Goal: Information Seeking & Learning: Learn about a topic

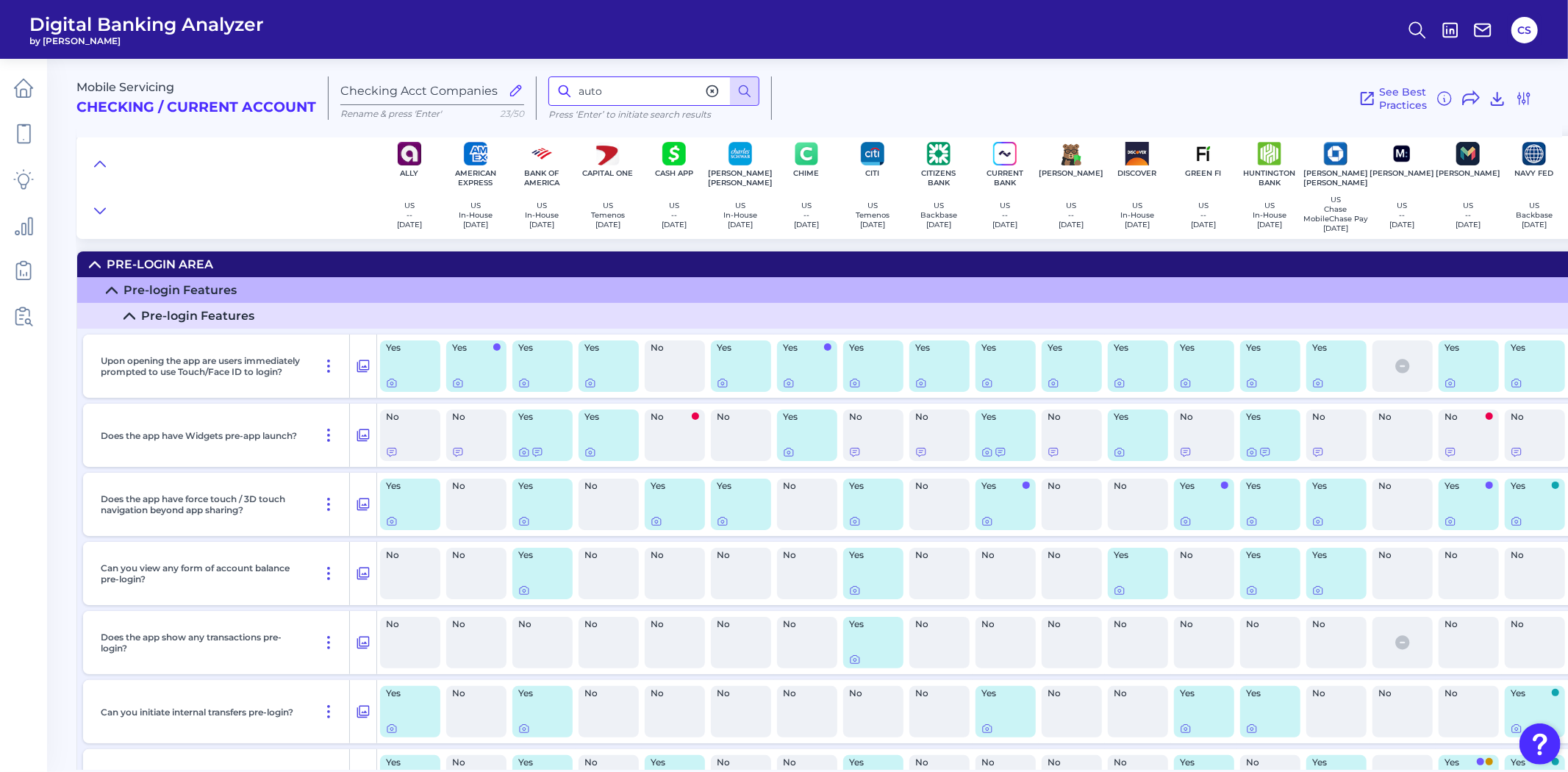
click at [623, 99] on input "auto" at bounding box center [654, 91] width 211 height 29
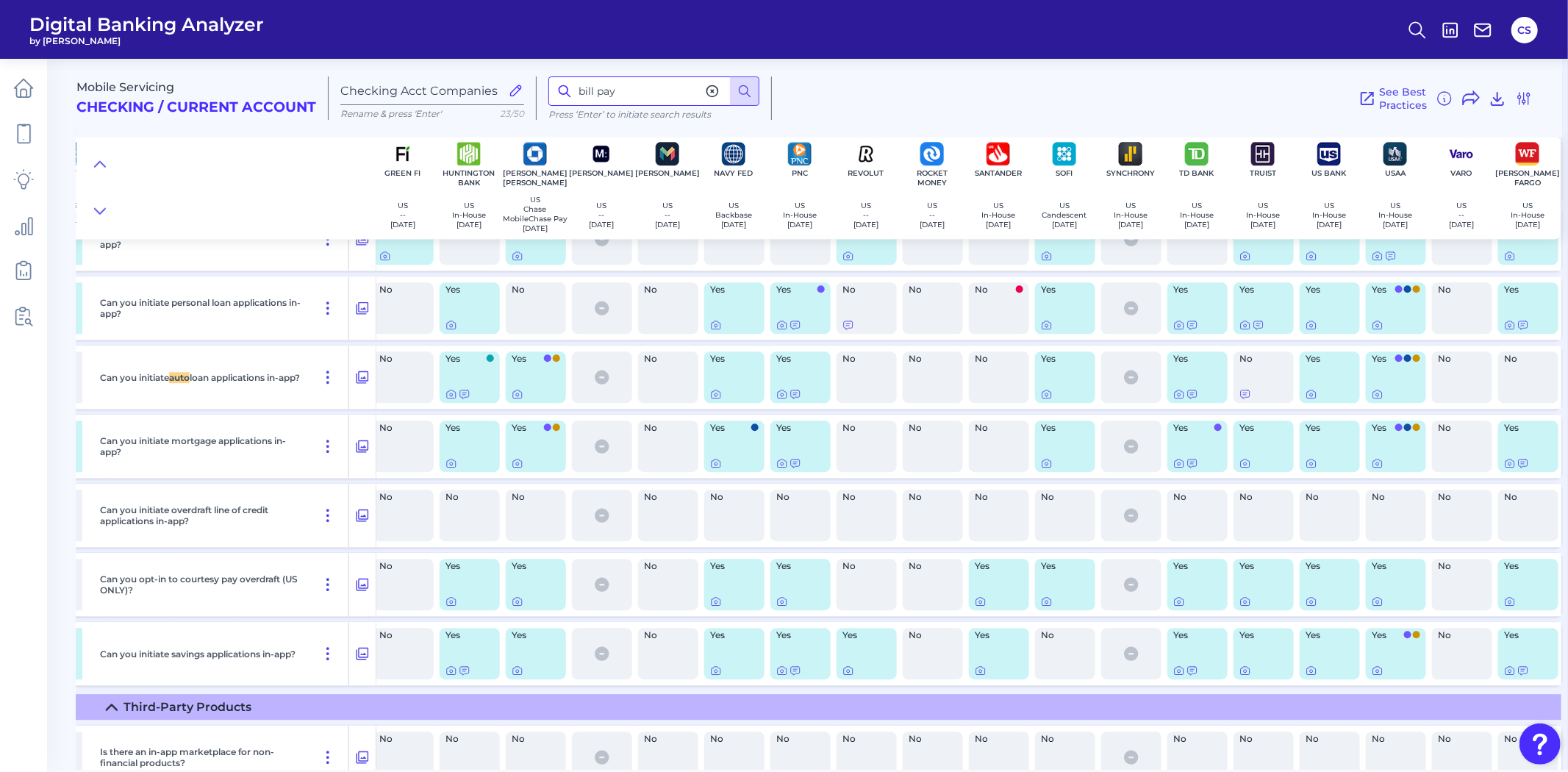
type input "bill pay"
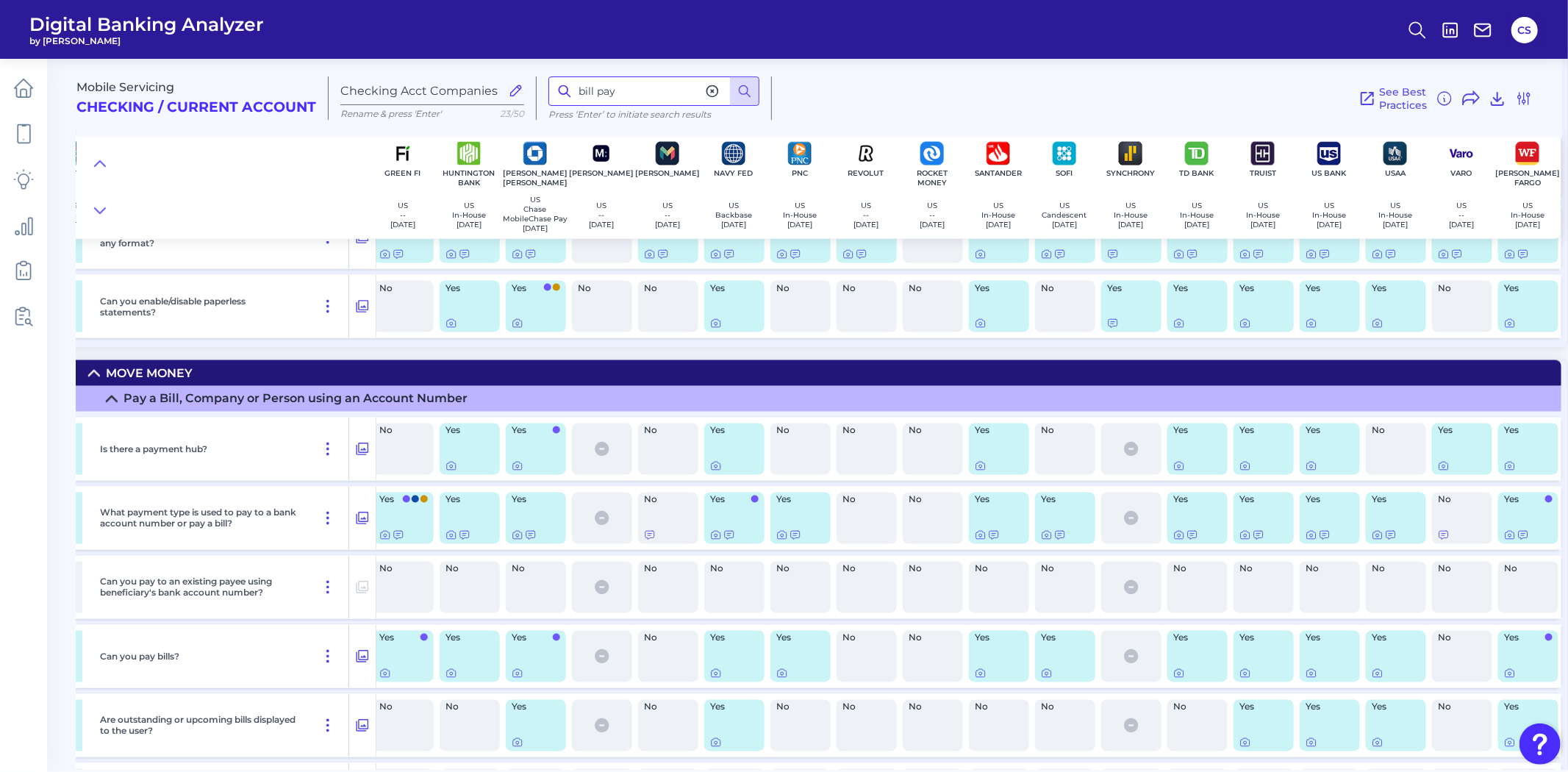
scroll to position [6781, 805]
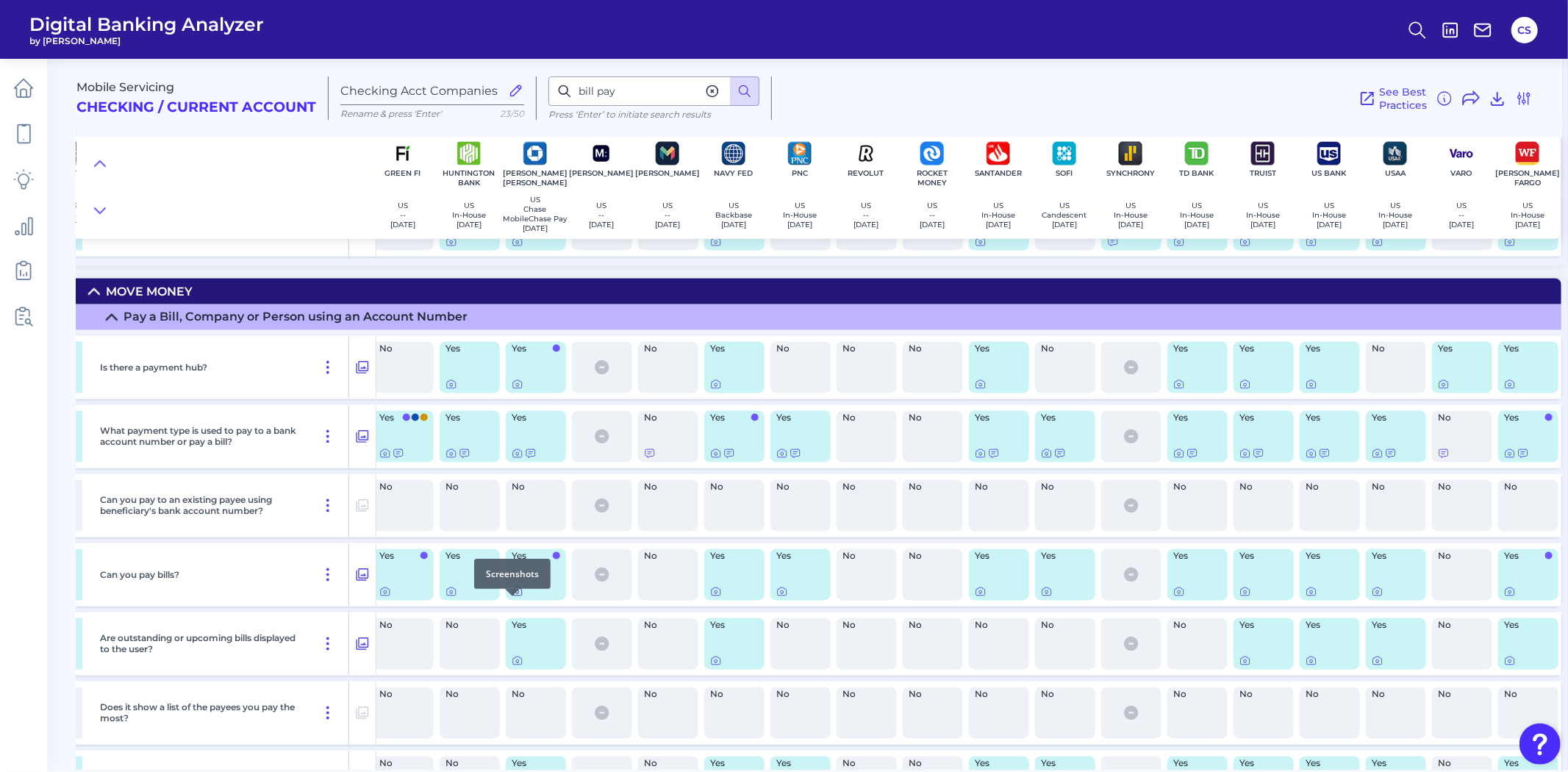
click at [512, 598] on icon at bounding box center [518, 592] width 12 height 12
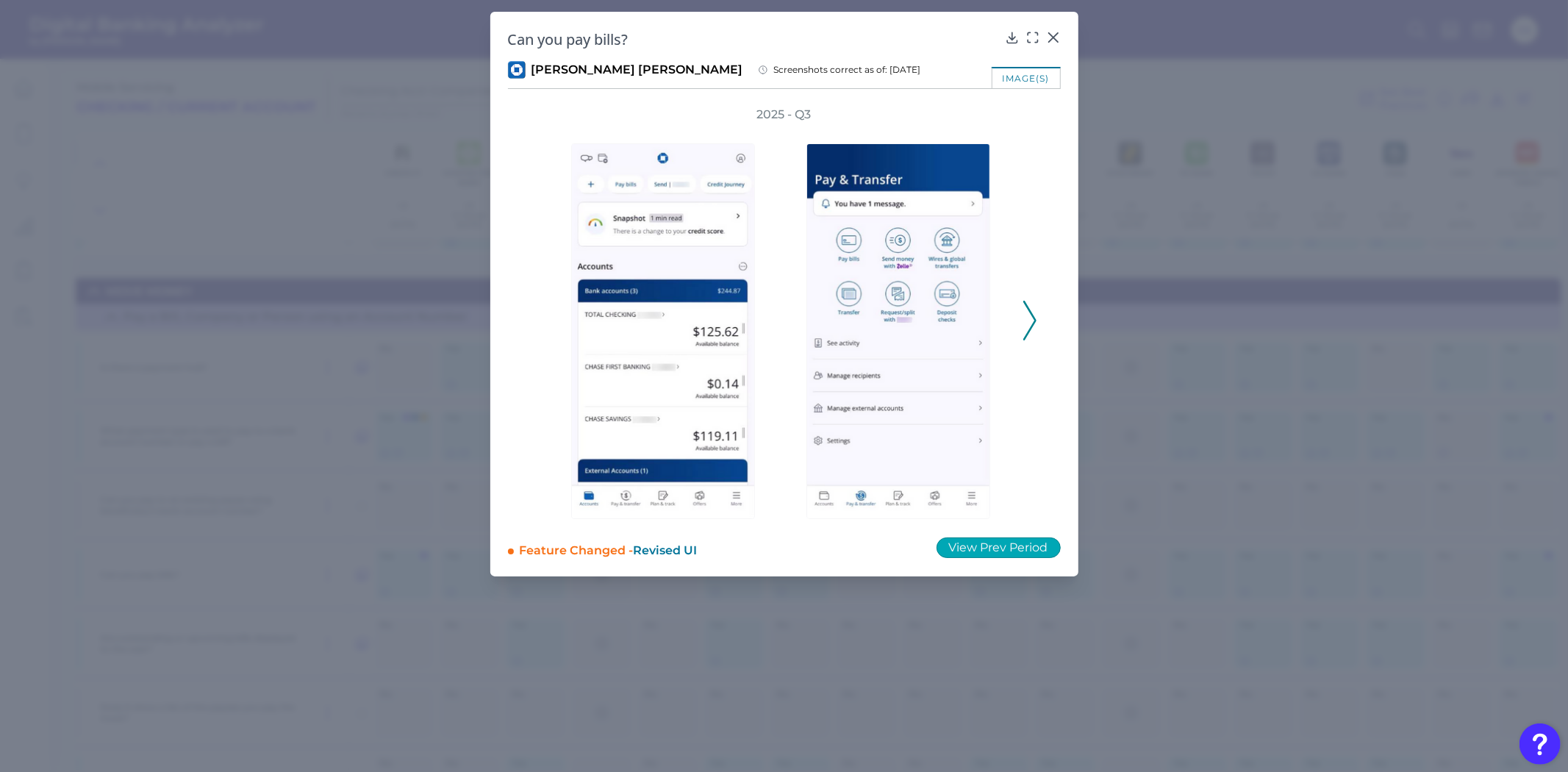
click at [1006, 548] on button "View Prev Period" at bounding box center [999, 547] width 125 height 20
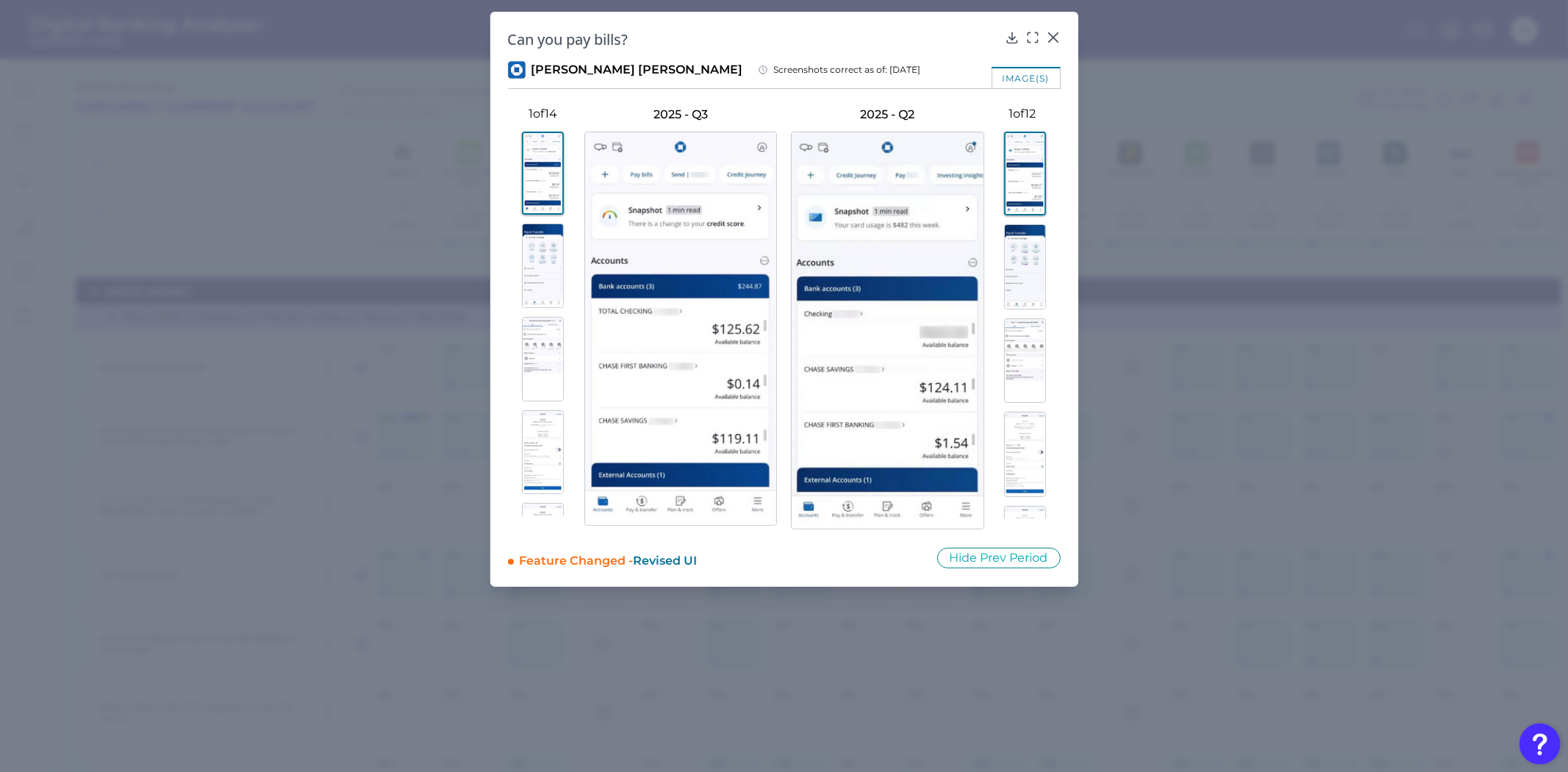
click at [533, 283] on img at bounding box center [543, 266] width 42 height 84
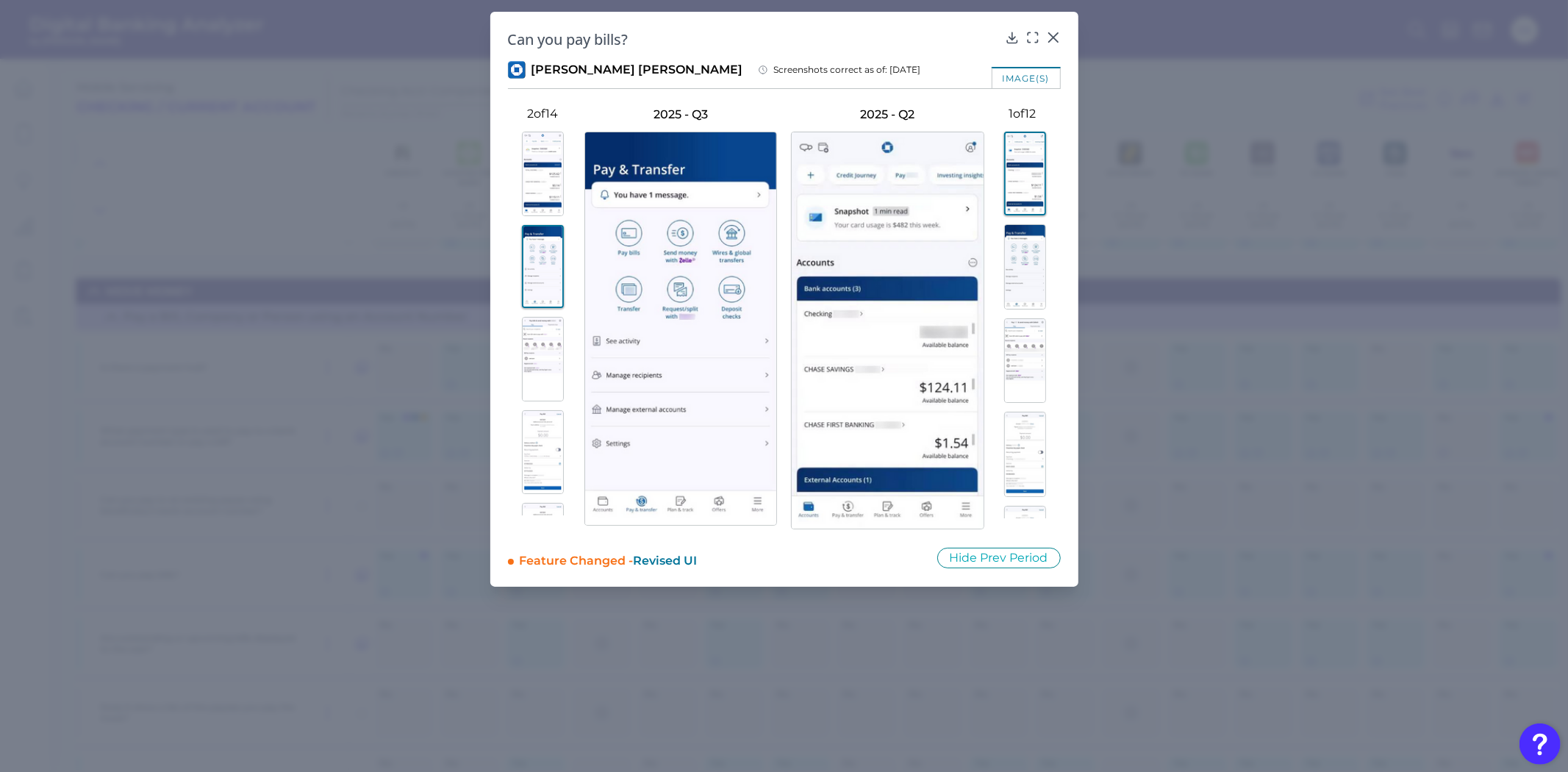
click at [530, 349] on img at bounding box center [543, 359] width 42 height 84
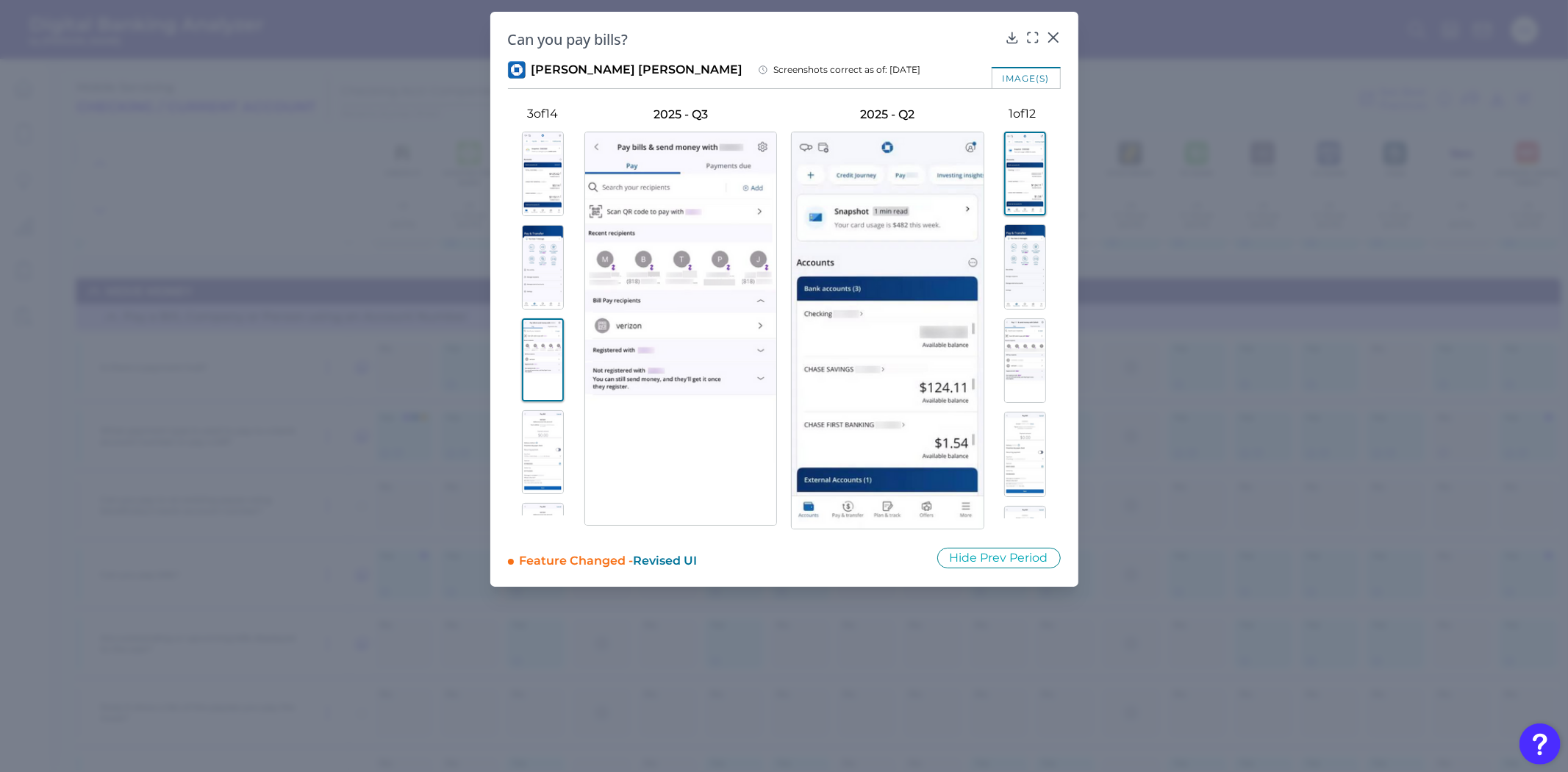
click at [525, 432] on img at bounding box center [543, 452] width 42 height 84
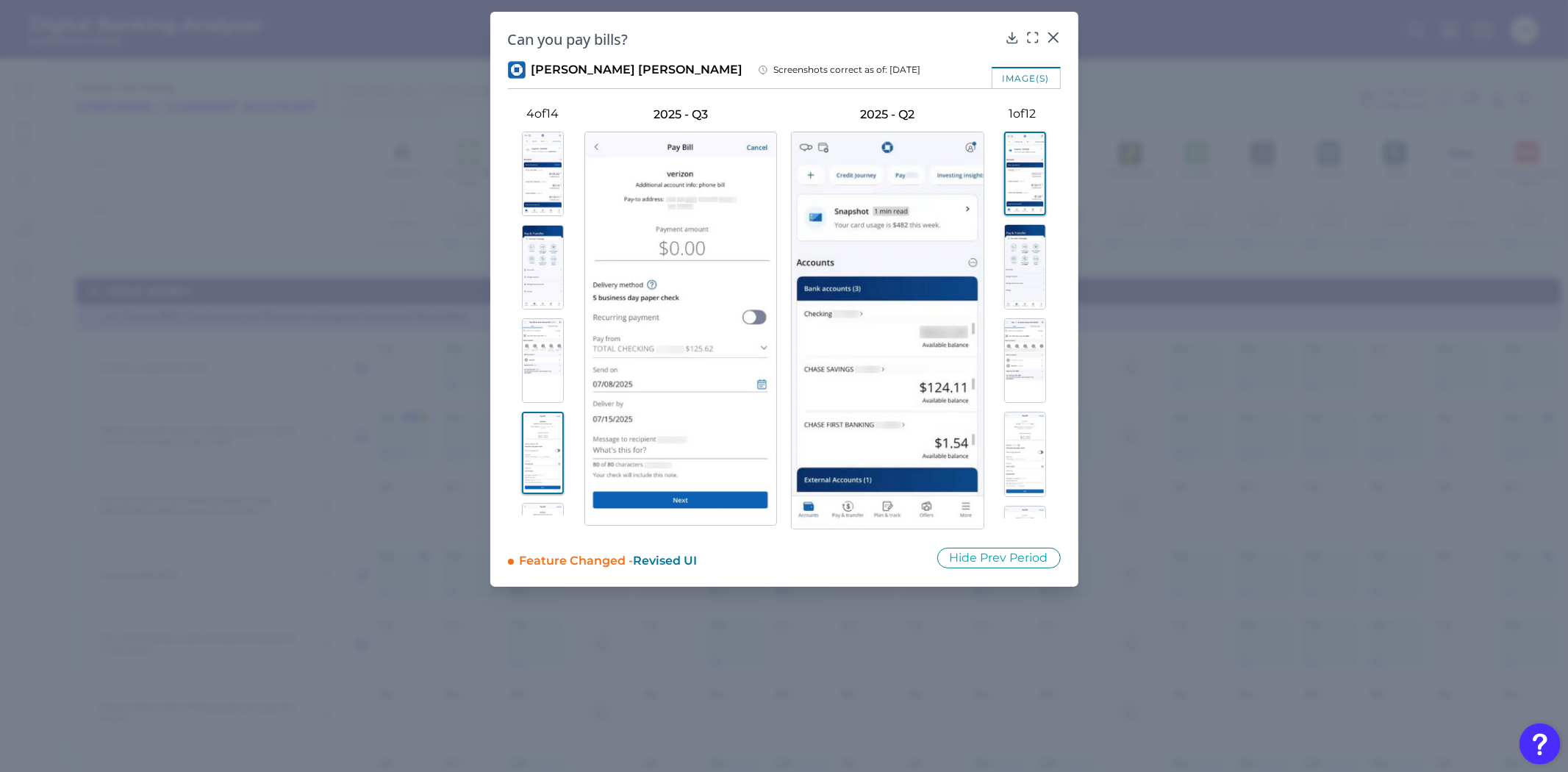
click at [547, 343] on img at bounding box center [543, 360] width 42 height 84
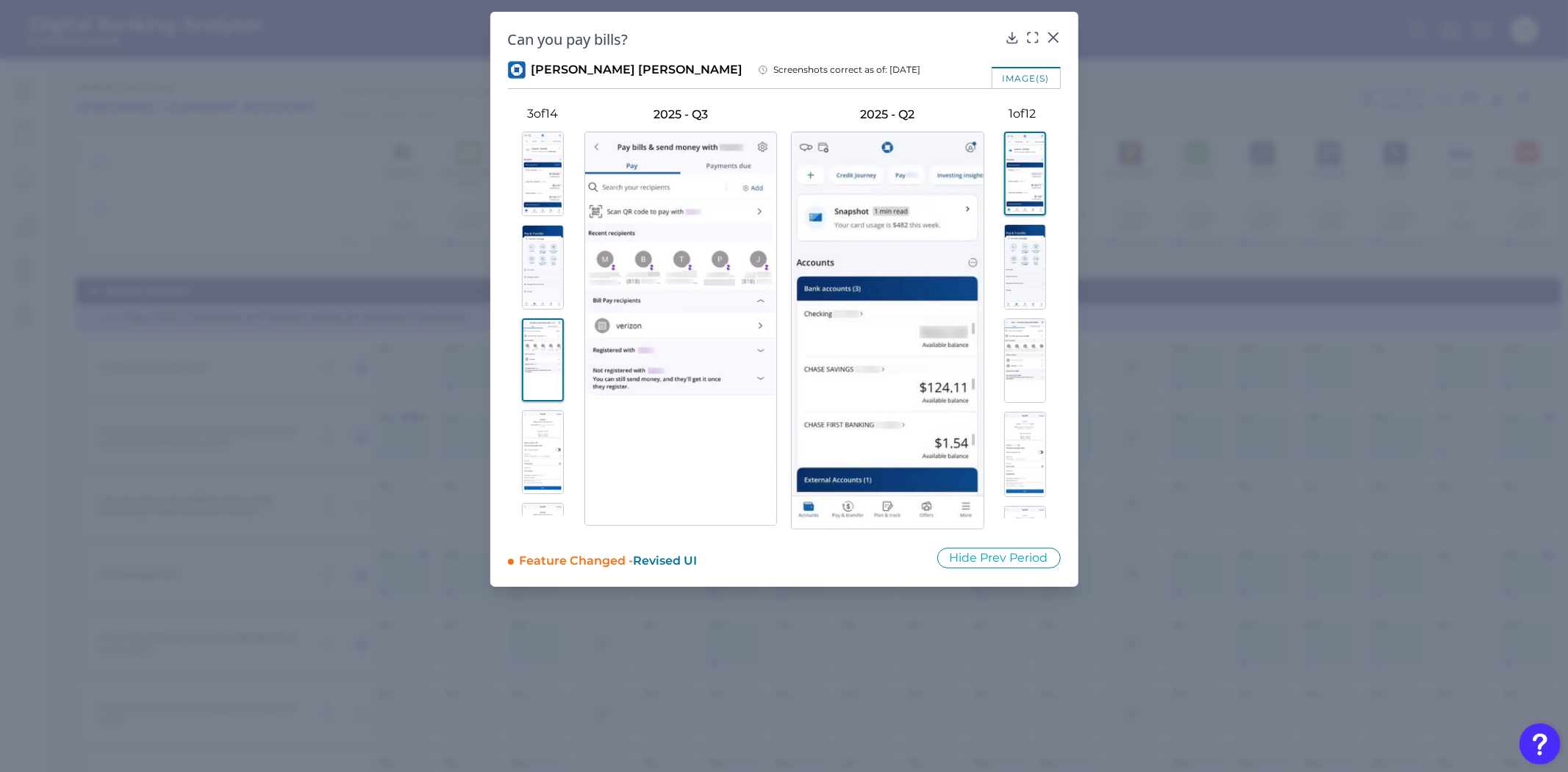
scroll to position [163, 0]
click at [544, 299] on img at bounding box center [543, 289] width 42 height 84
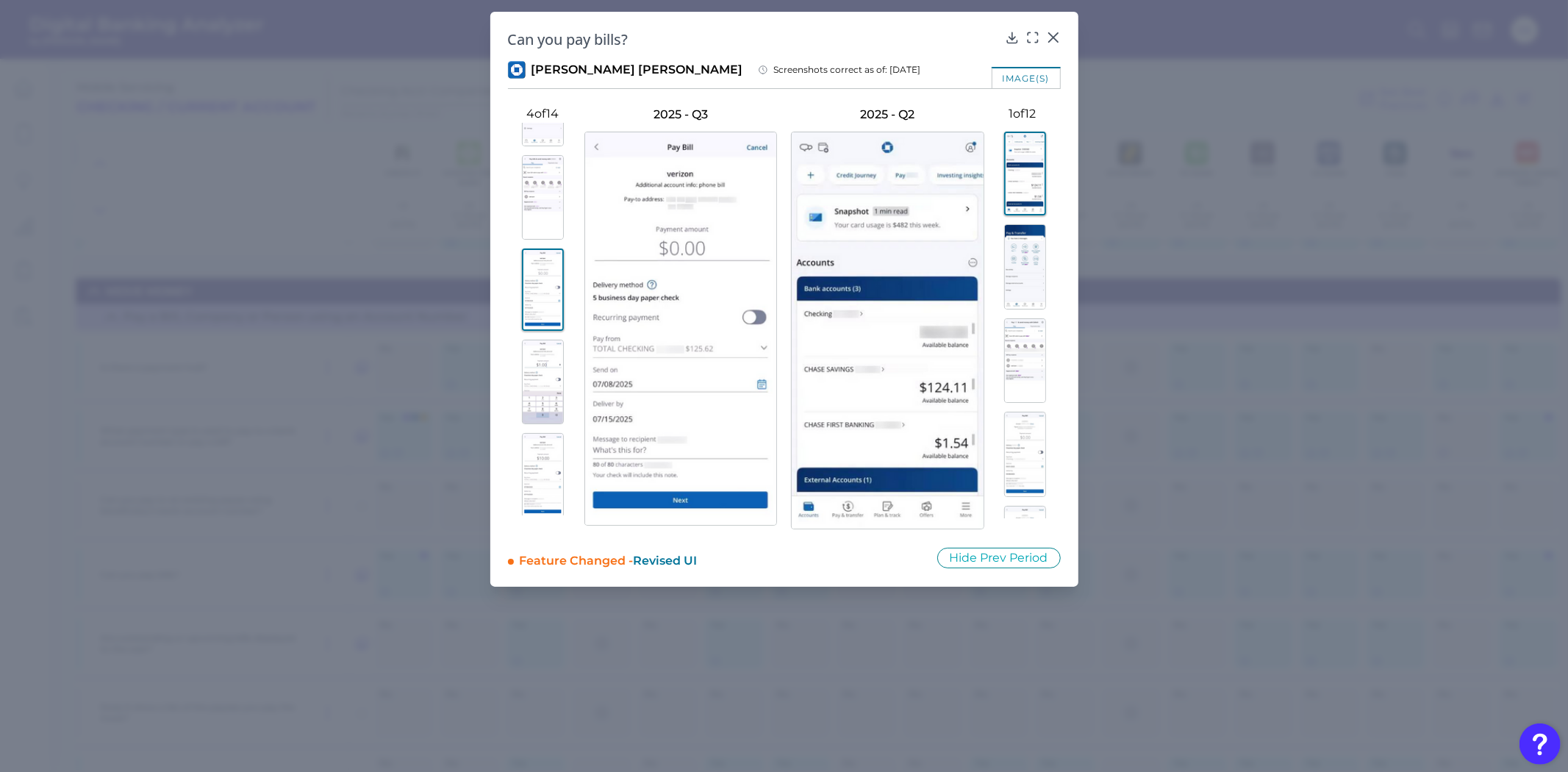
click at [535, 370] on img at bounding box center [543, 382] width 42 height 84
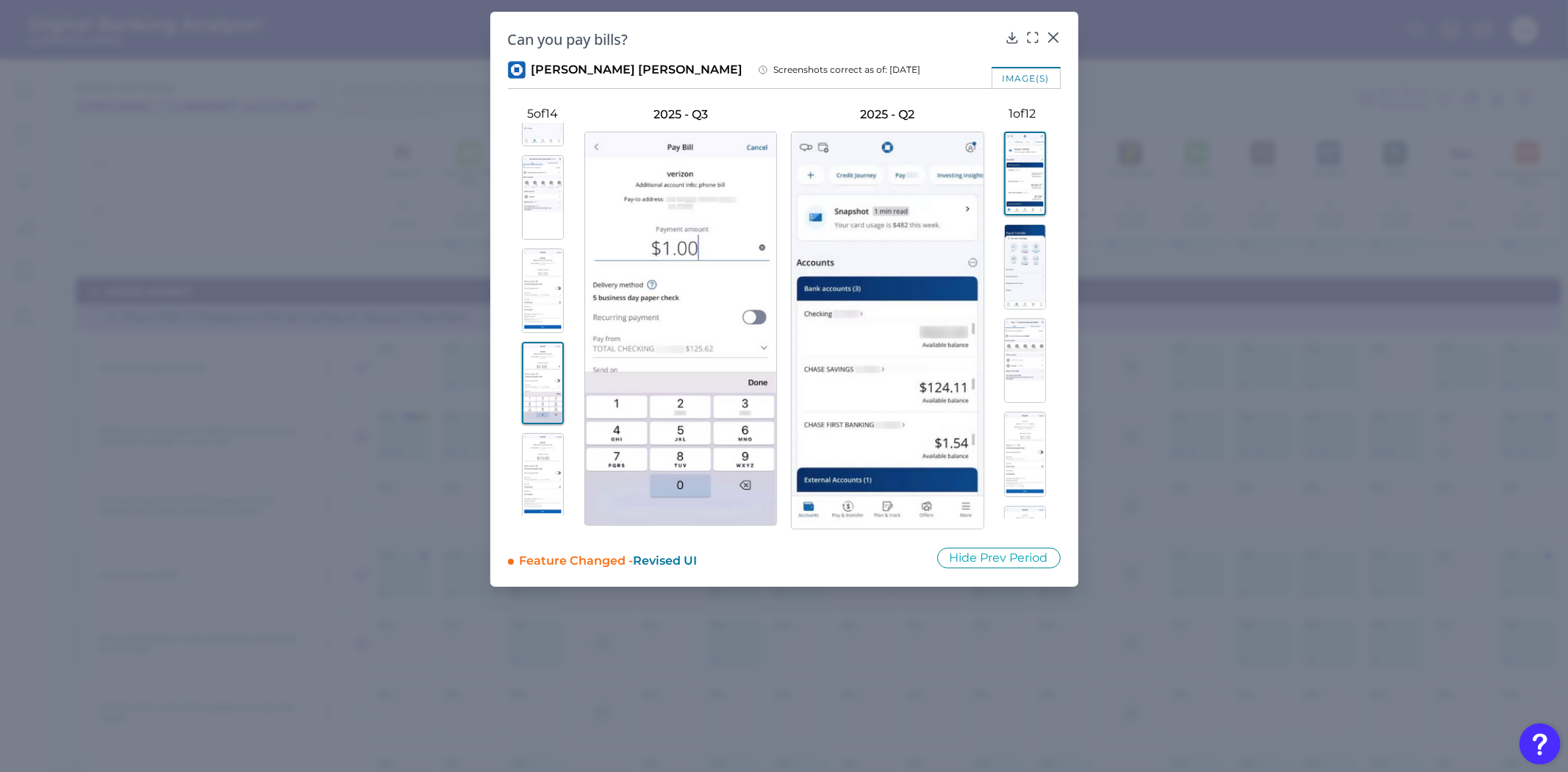
click at [530, 436] on img at bounding box center [543, 475] width 42 height 84
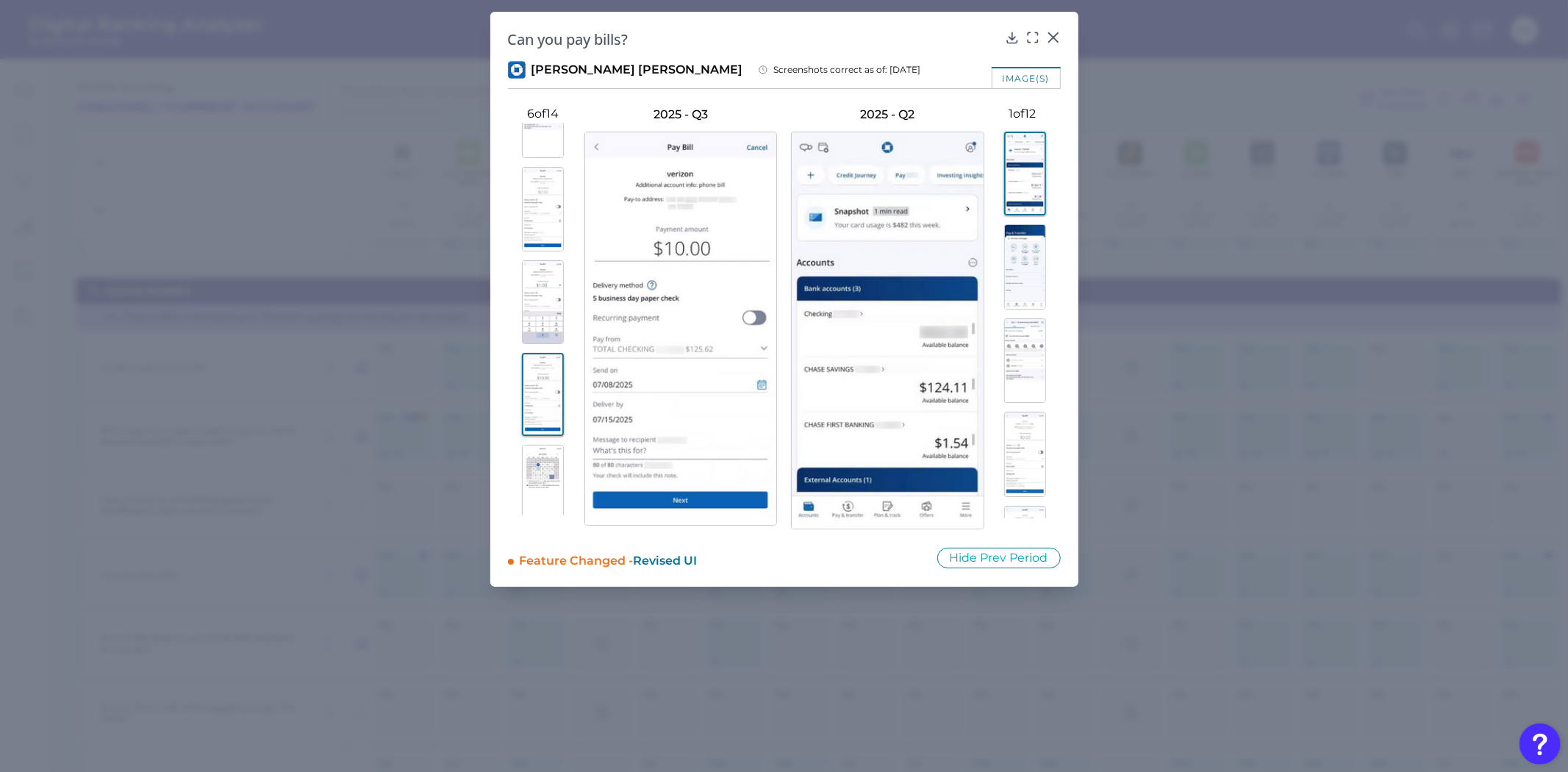
scroll to position [327, 0]
click at [543, 413] on img at bounding box center [543, 405] width 42 height 84
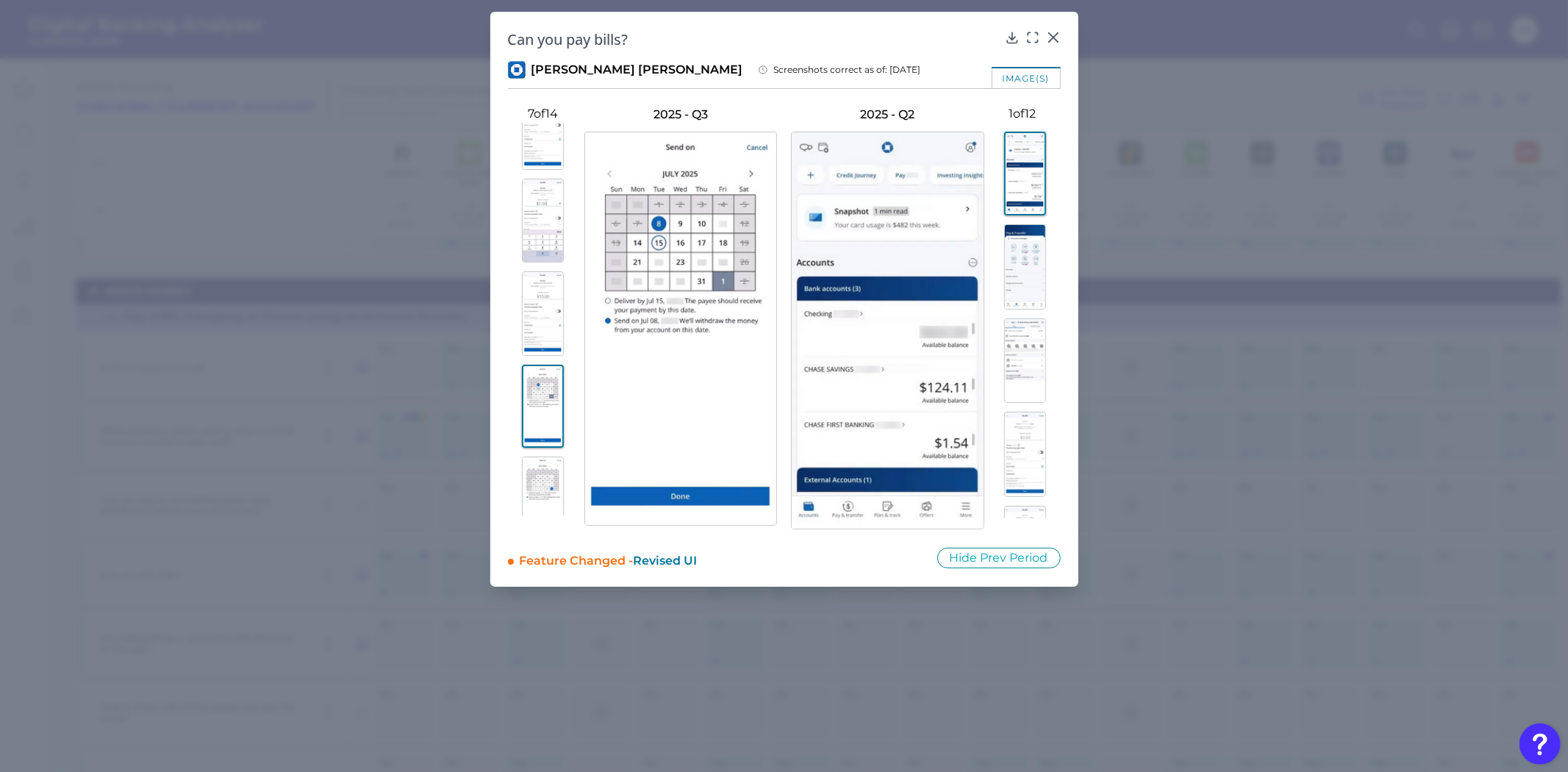
click at [540, 471] on img at bounding box center [543, 498] width 42 height 84
click at [543, 461] on img at bounding box center [543, 452] width 42 height 84
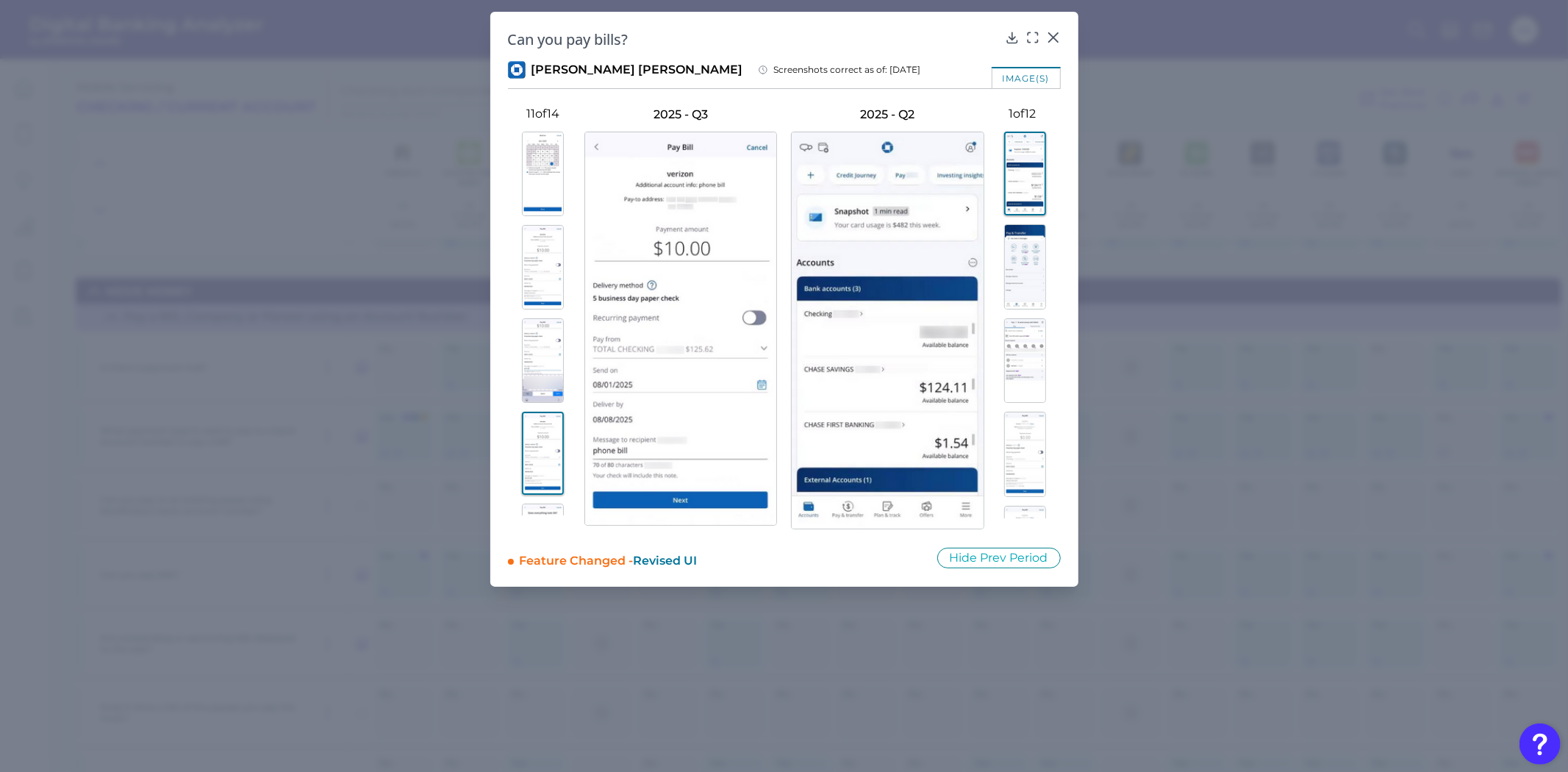
scroll to position [910, 0]
click at [542, 449] on img at bounding box center [543, 475] width 42 height 84
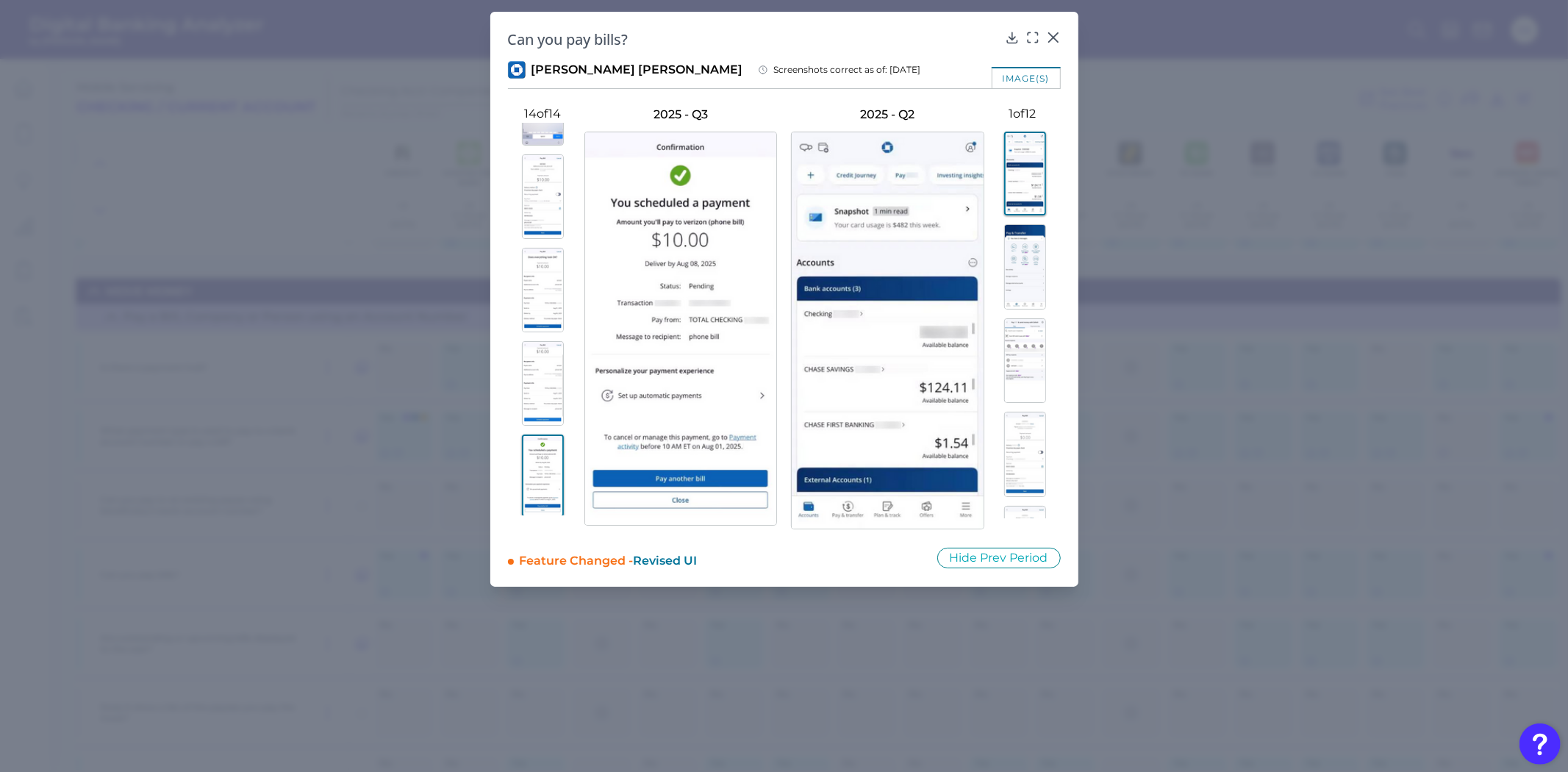
click at [542, 414] on img at bounding box center [543, 383] width 42 height 84
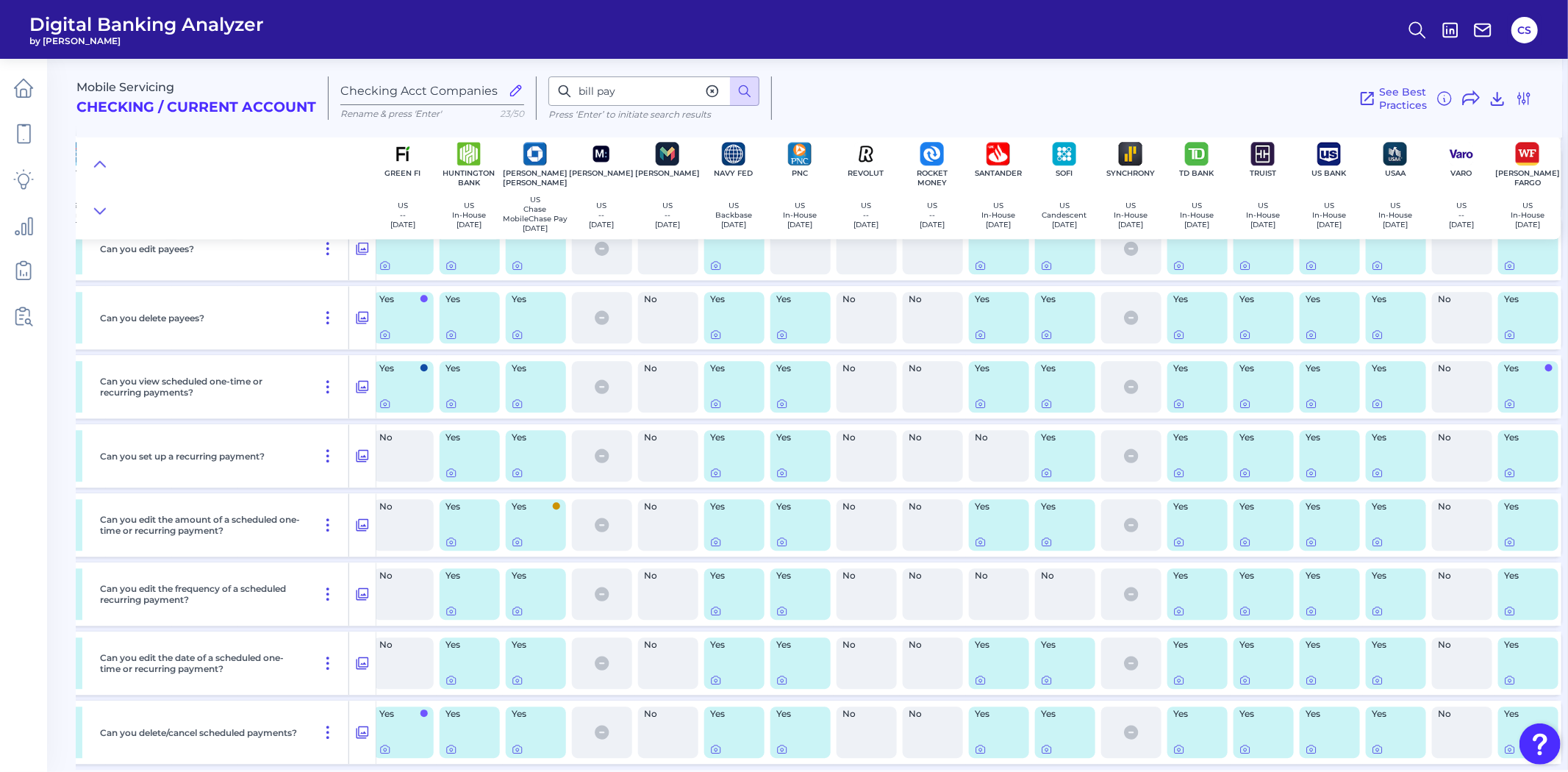
scroll to position [8497, 805]
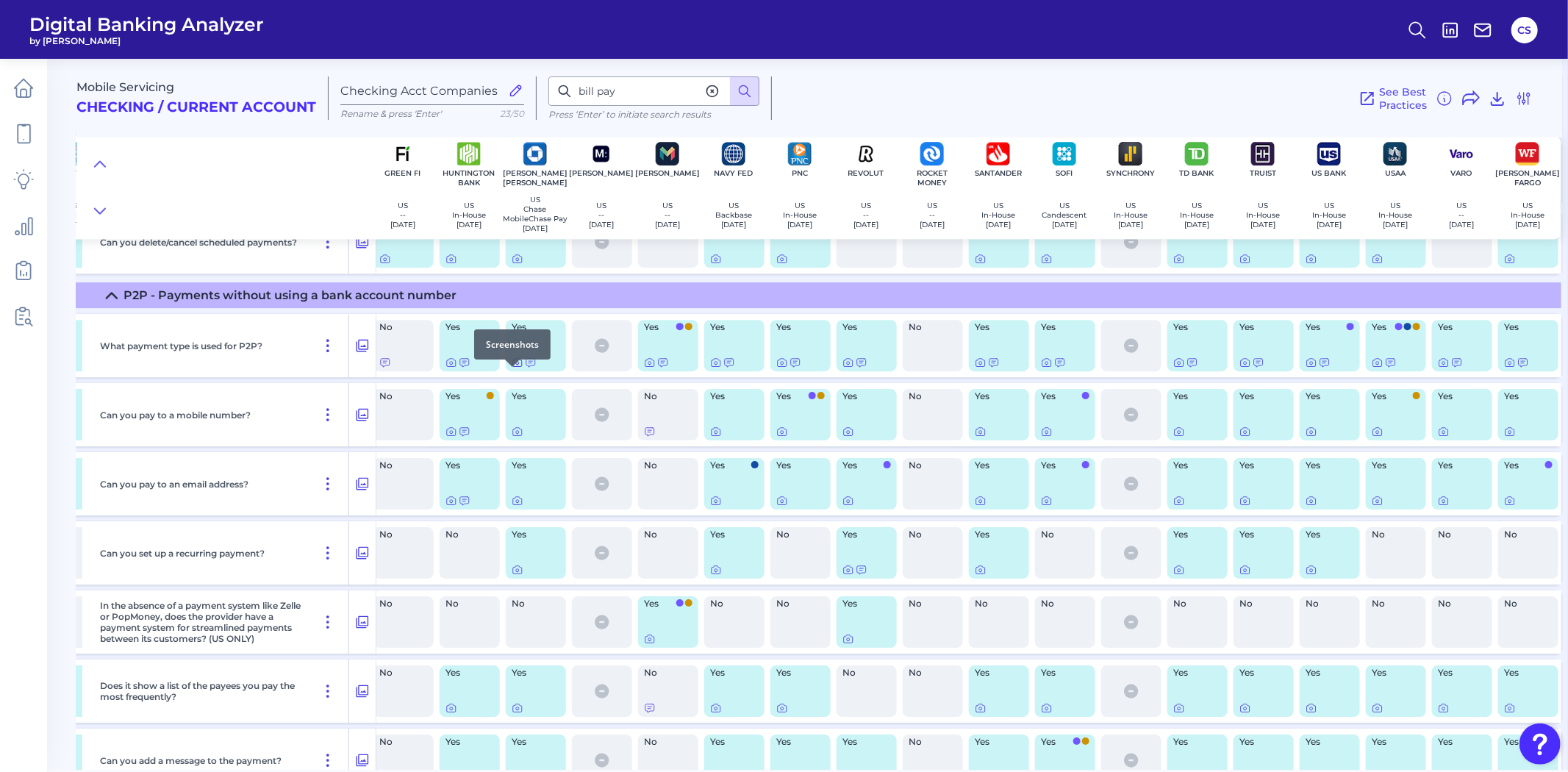
click at [513, 369] on icon at bounding box center [518, 363] width 12 height 12
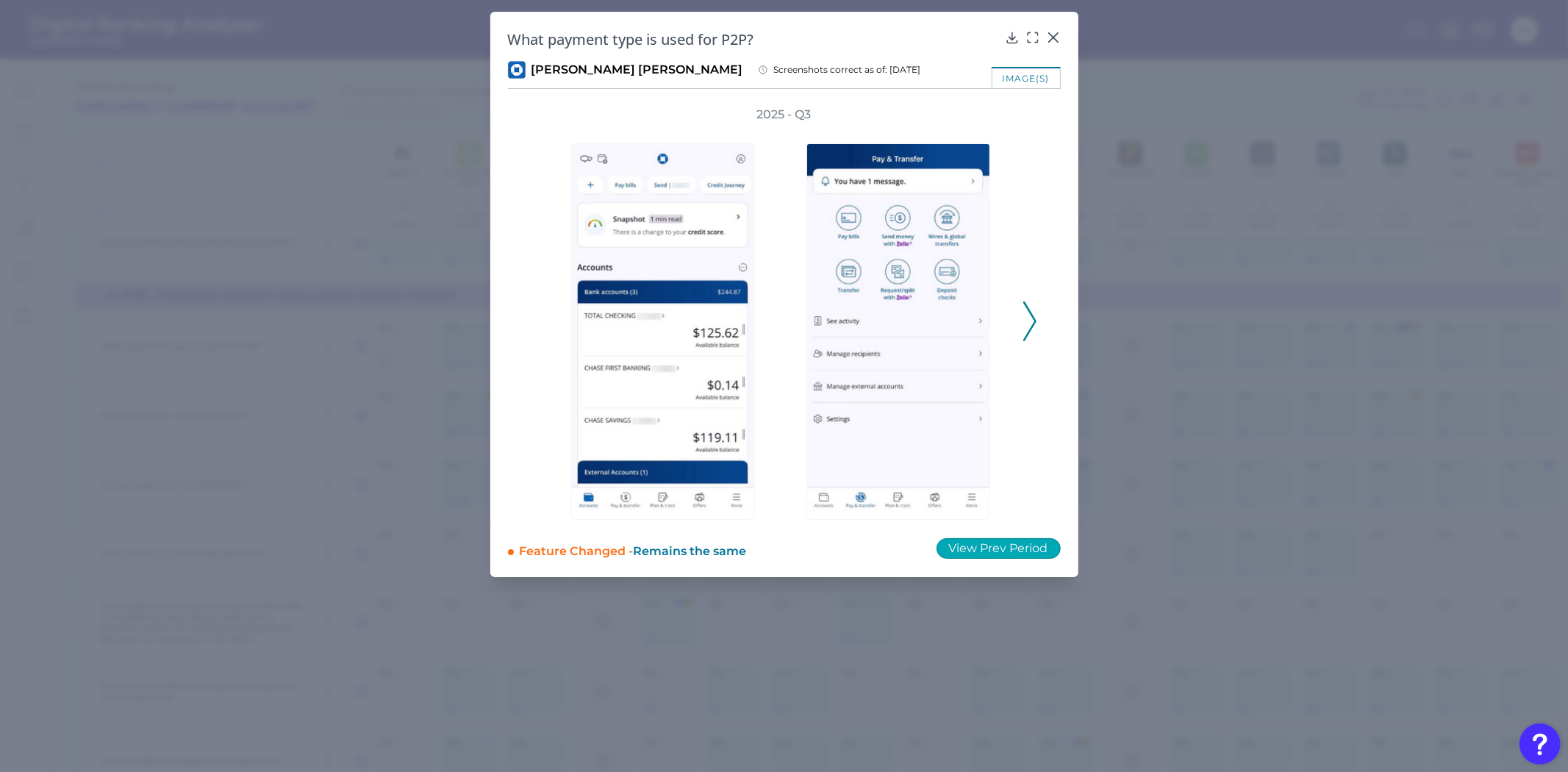
click at [973, 546] on button "View Prev Period" at bounding box center [999, 548] width 125 height 20
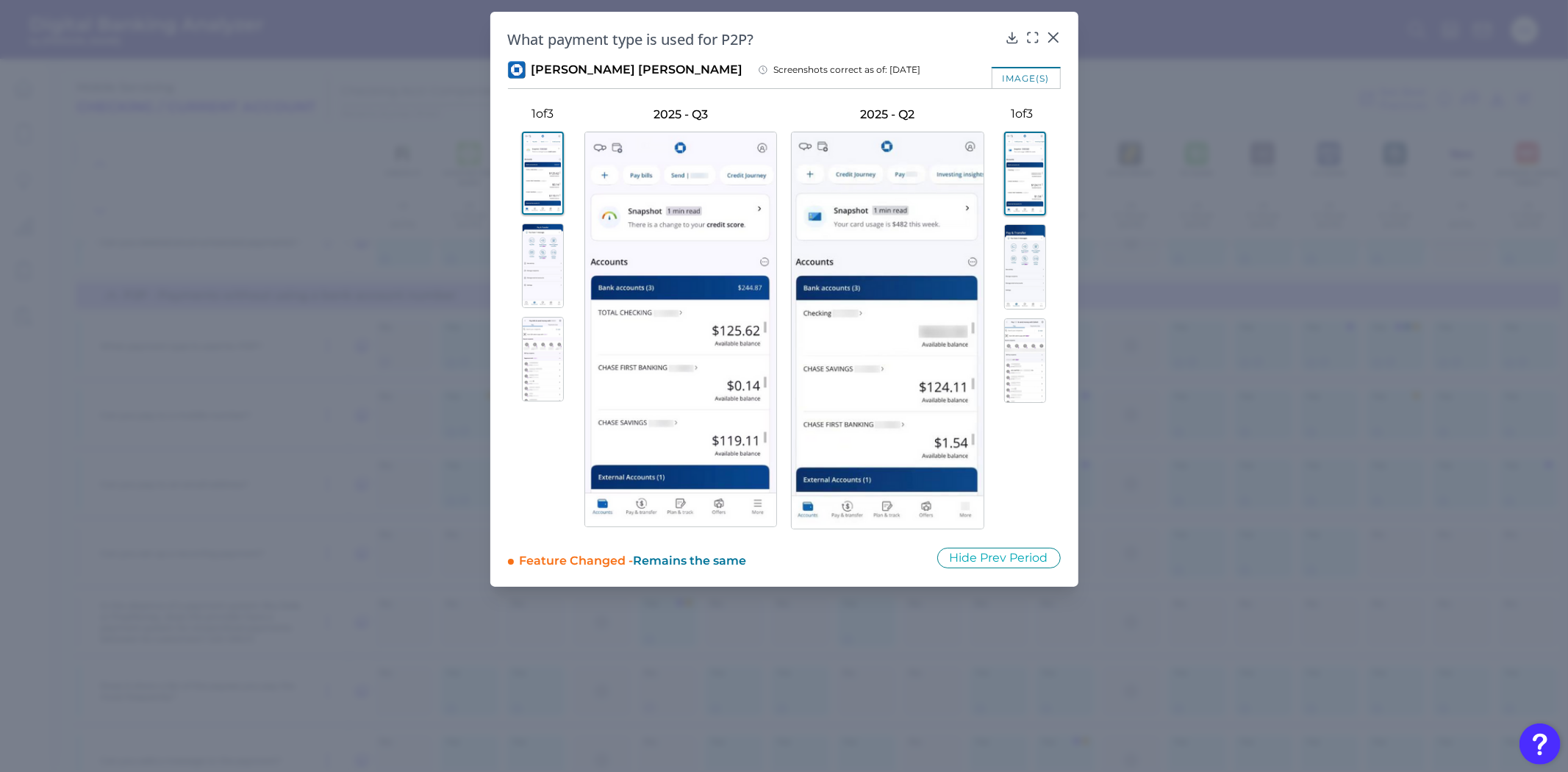
click at [526, 260] on img at bounding box center [543, 266] width 42 height 84
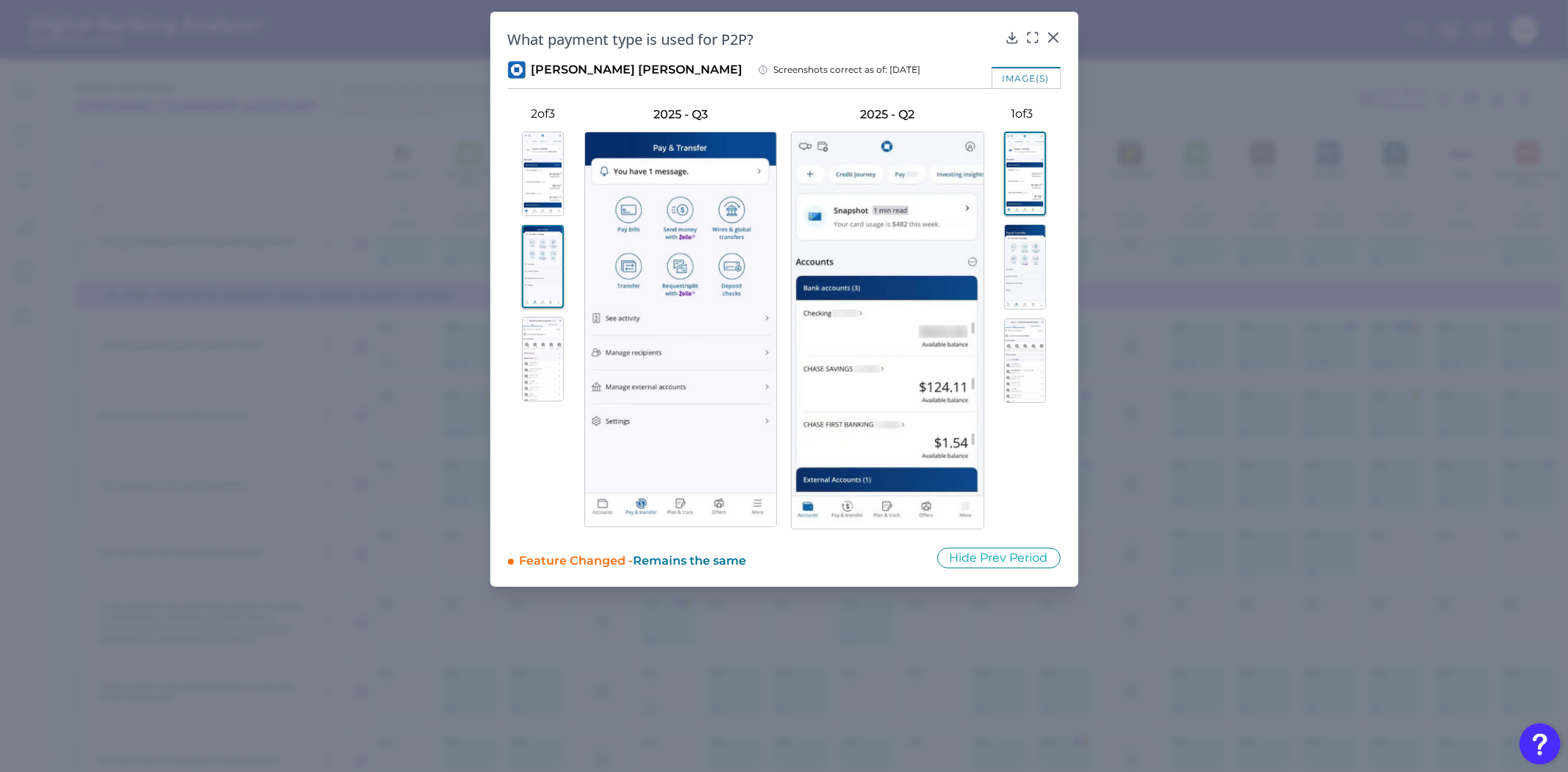
click at [550, 357] on img at bounding box center [543, 359] width 42 height 84
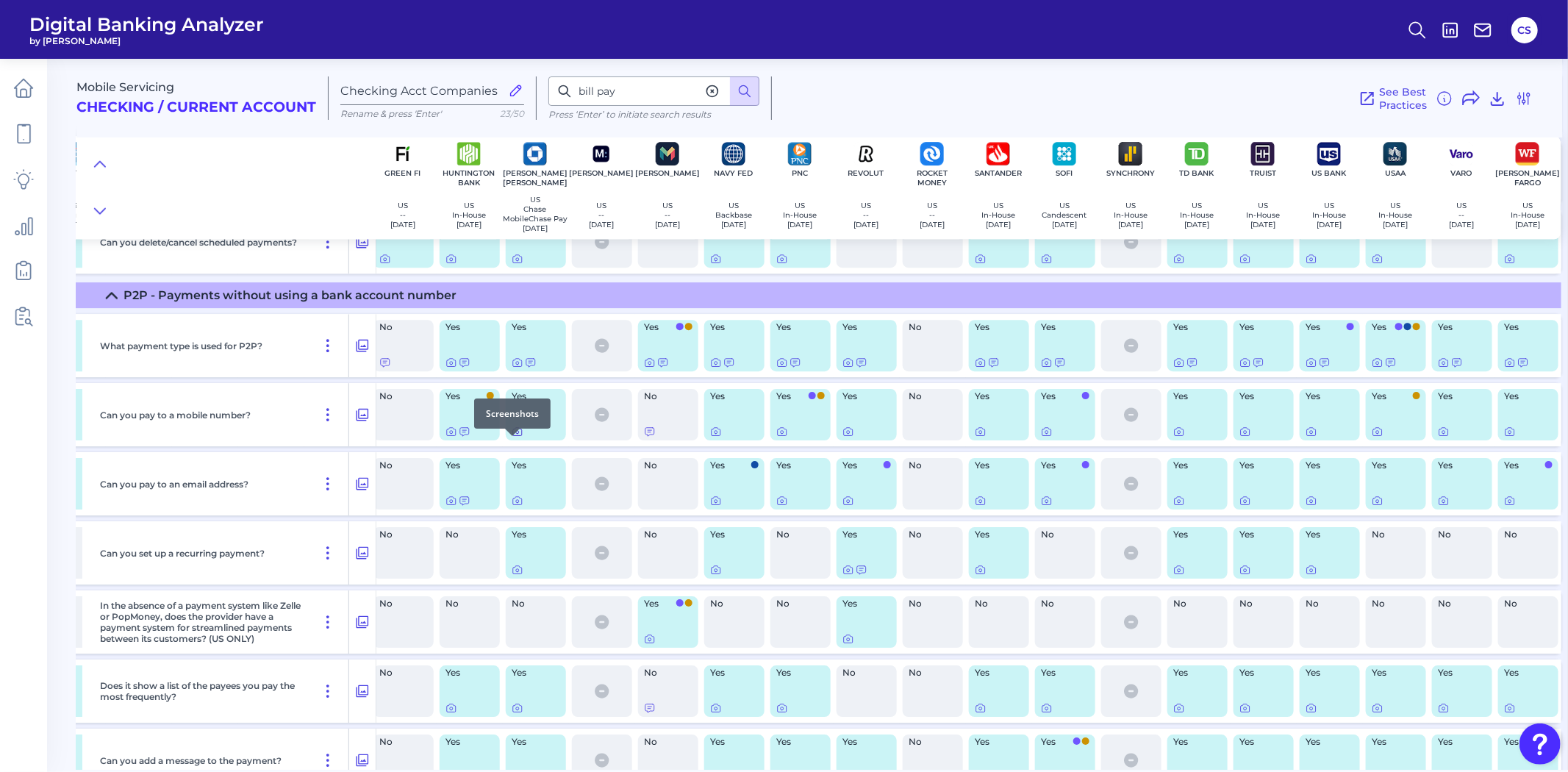
click at [516, 434] on icon at bounding box center [517, 432] width 3 height 3
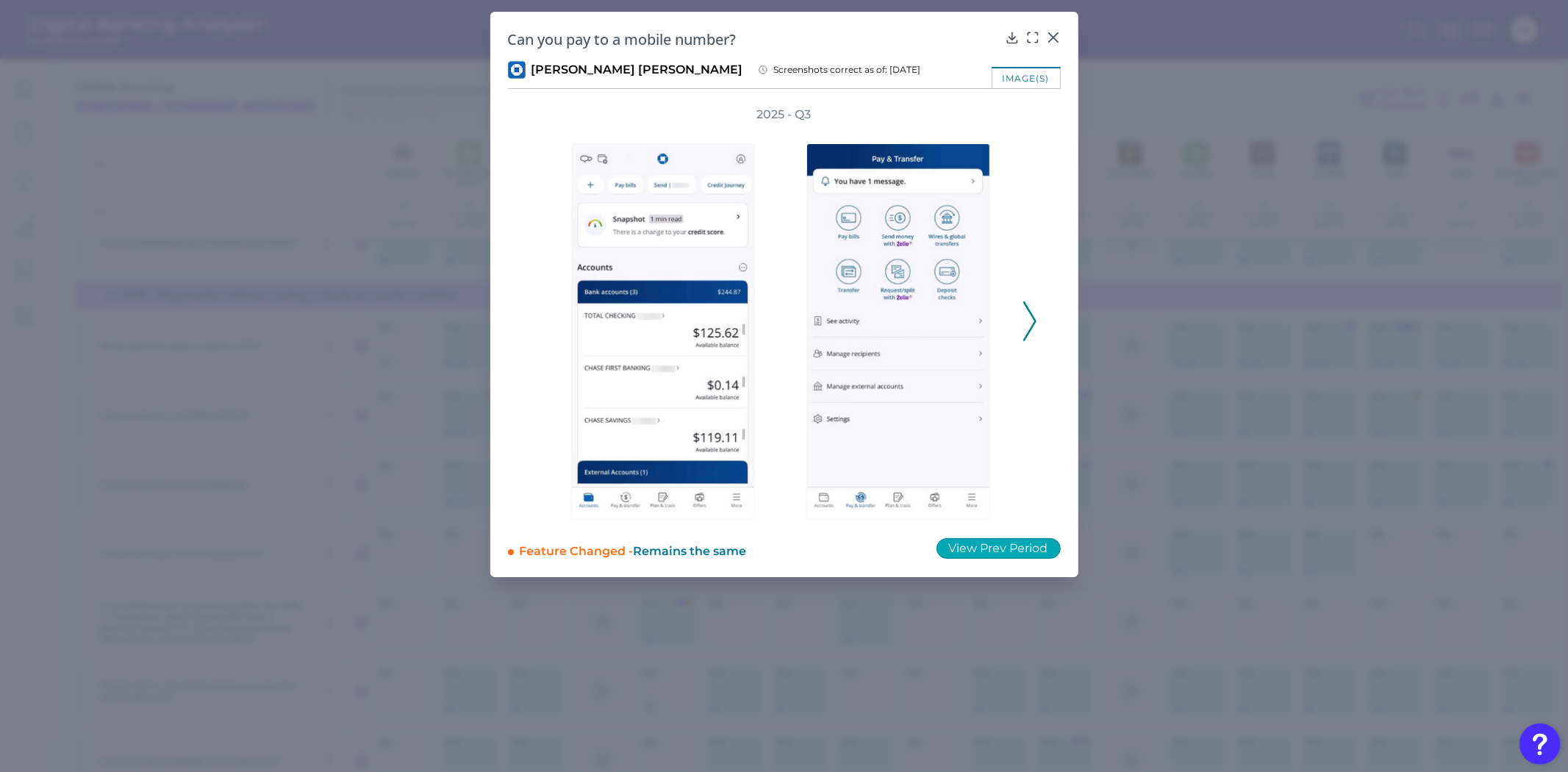
click at [966, 545] on button "View Prev Period" at bounding box center [999, 548] width 125 height 20
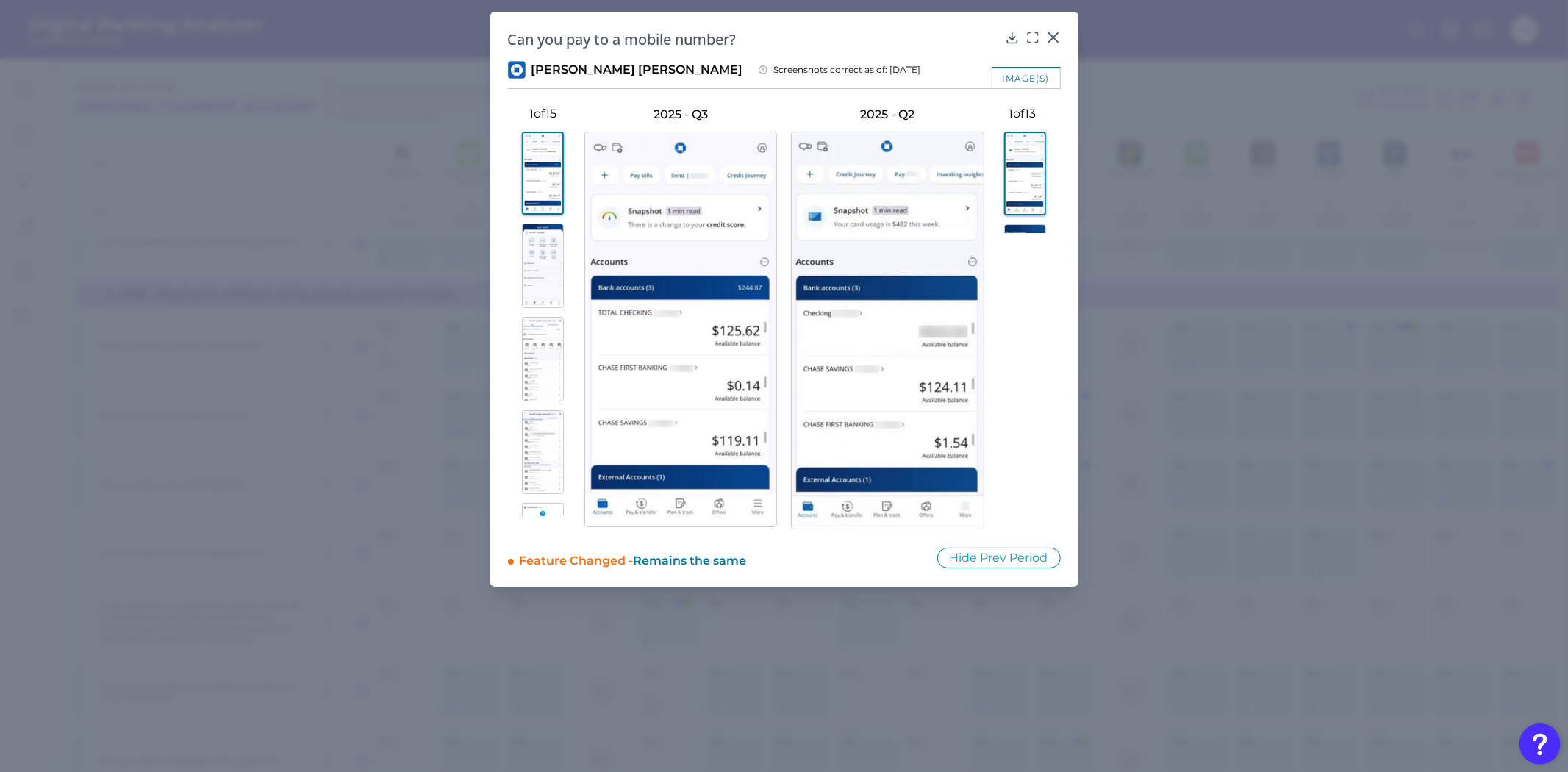
click at [530, 282] on img at bounding box center [543, 266] width 42 height 84
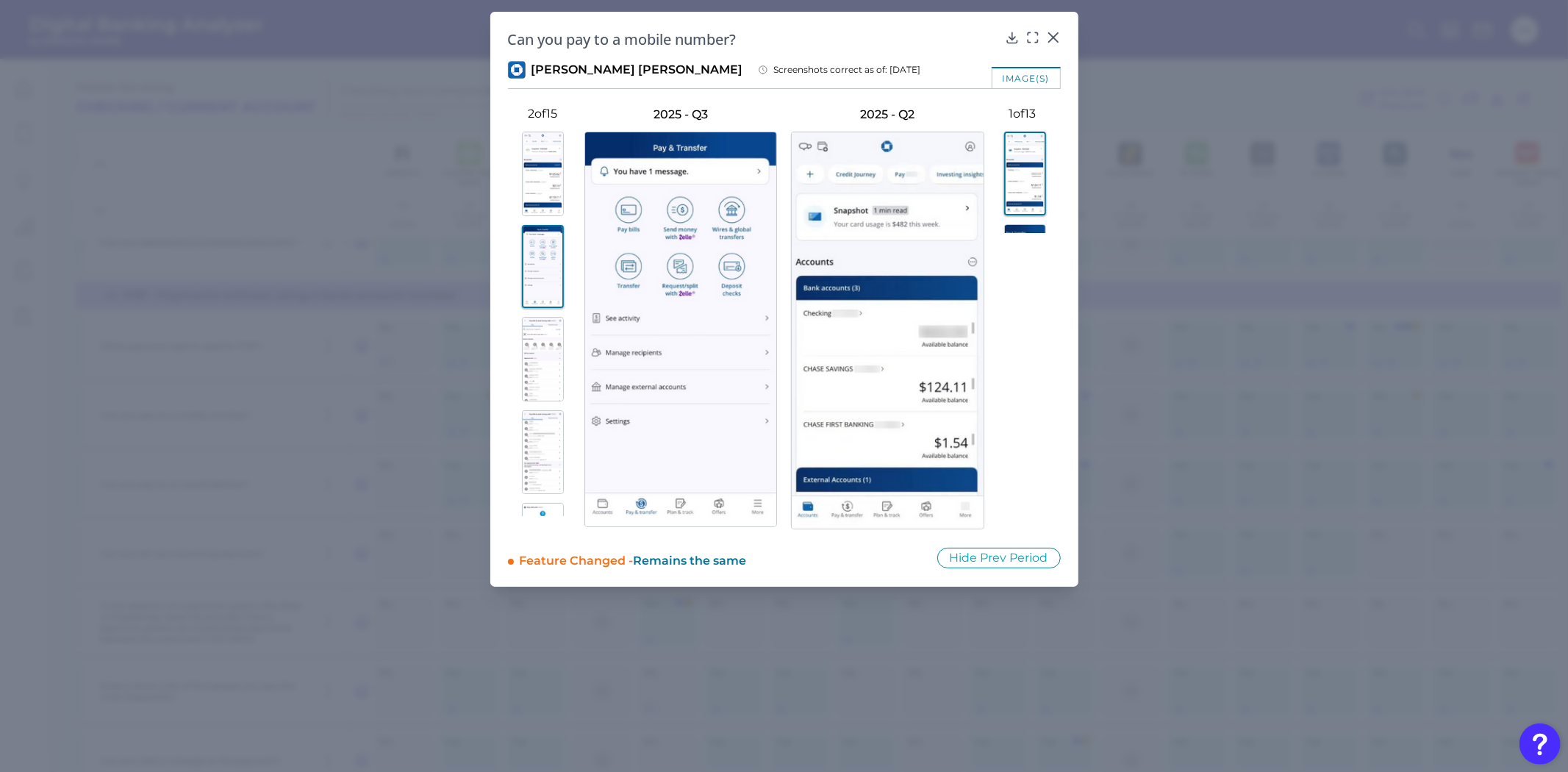
click at [531, 379] on img at bounding box center [543, 359] width 42 height 84
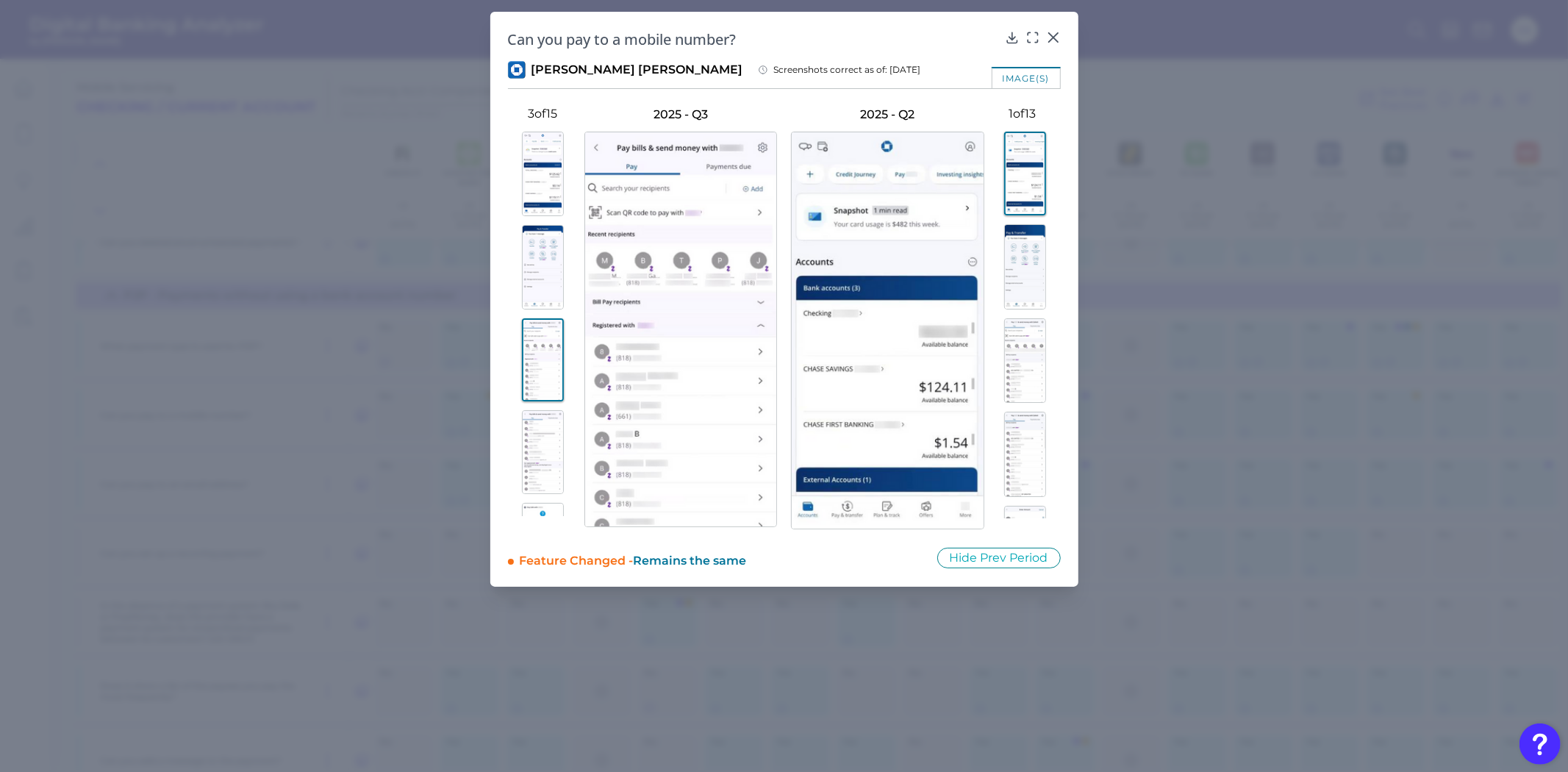
click at [524, 441] on img at bounding box center [543, 452] width 42 height 84
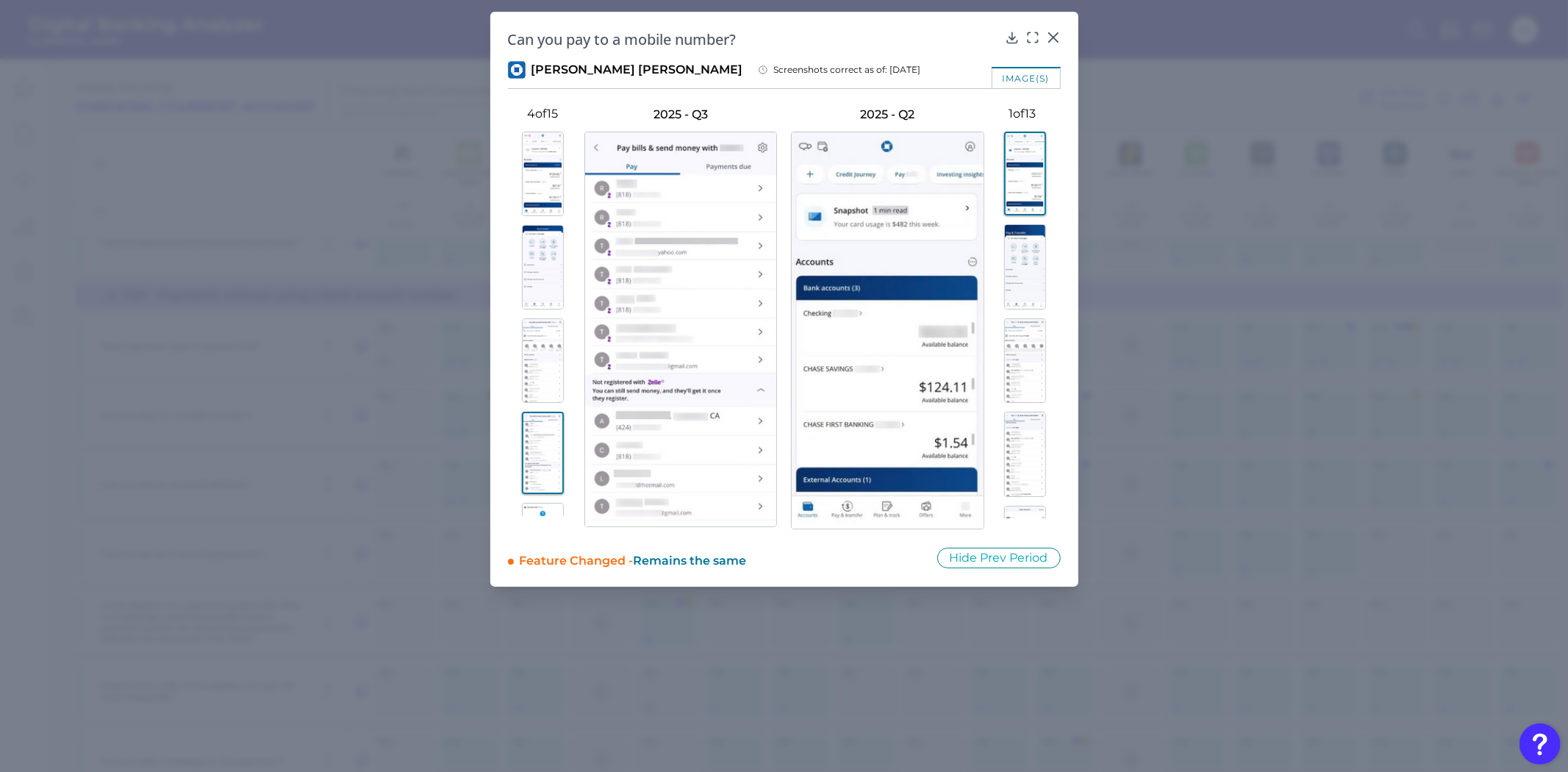
scroll to position [163, 0]
click at [541, 373] on img at bounding box center [543, 382] width 42 height 84
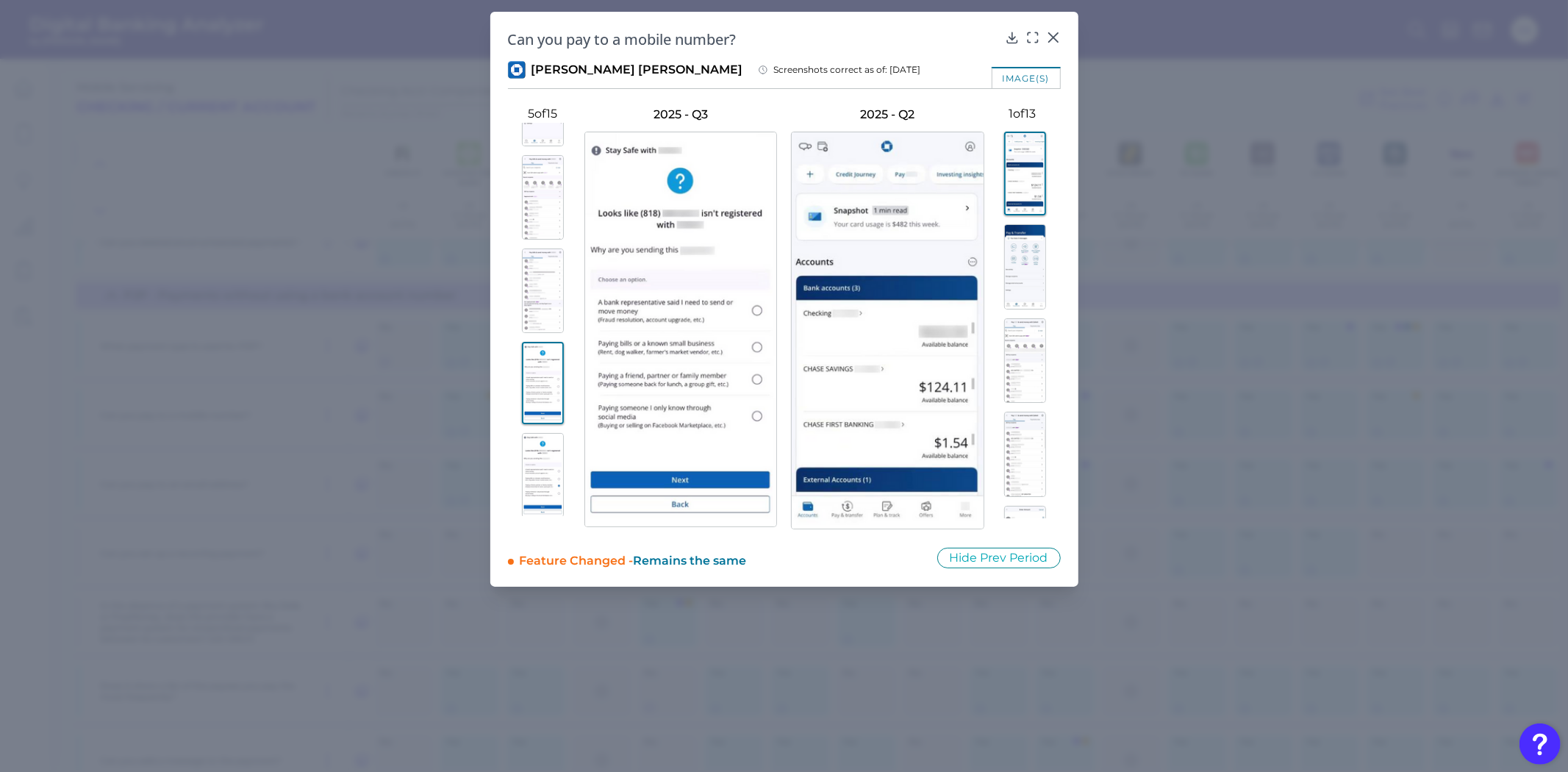
click at [535, 306] on img at bounding box center [543, 290] width 42 height 84
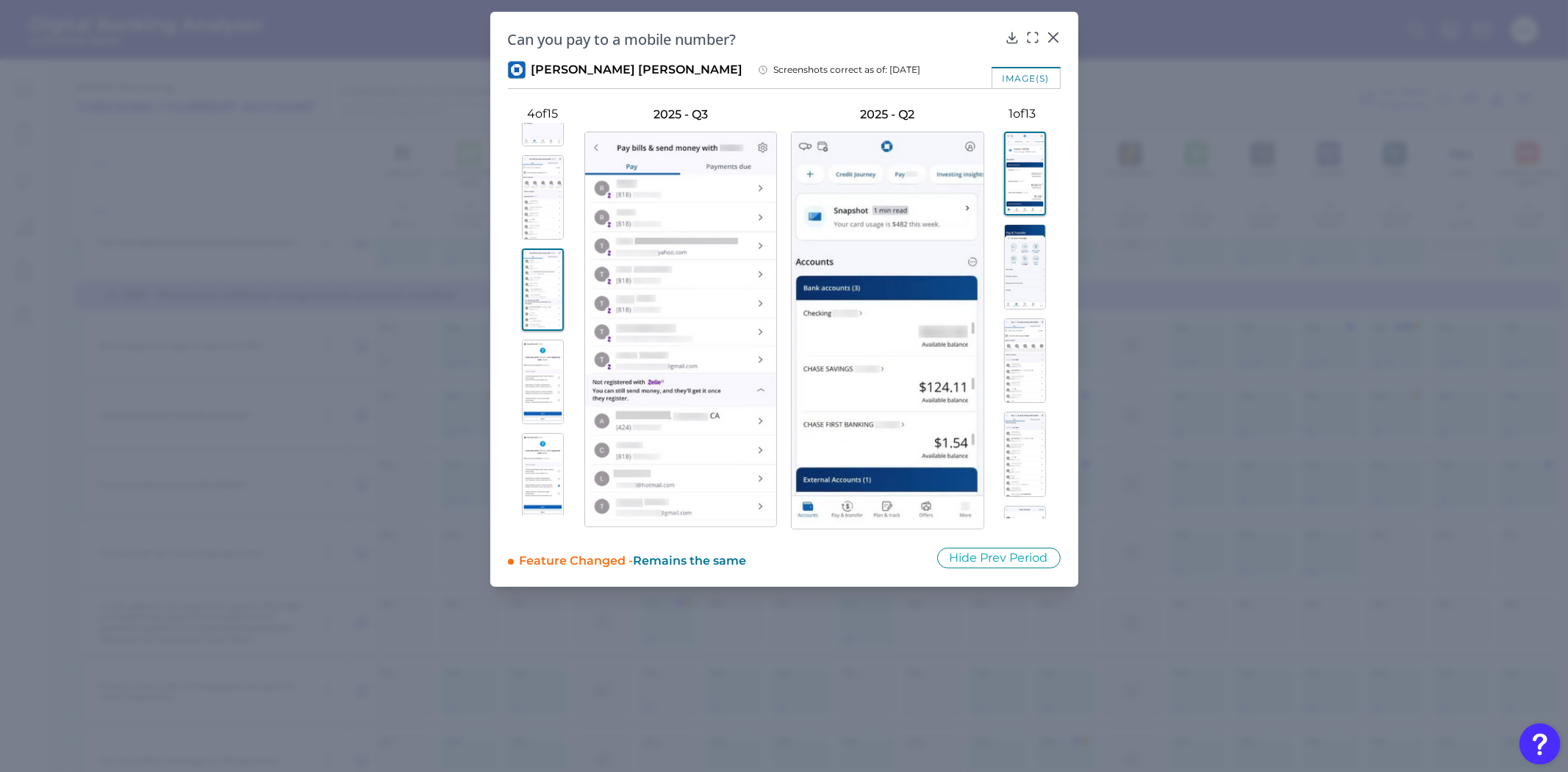
click at [524, 230] on img at bounding box center [543, 197] width 42 height 84
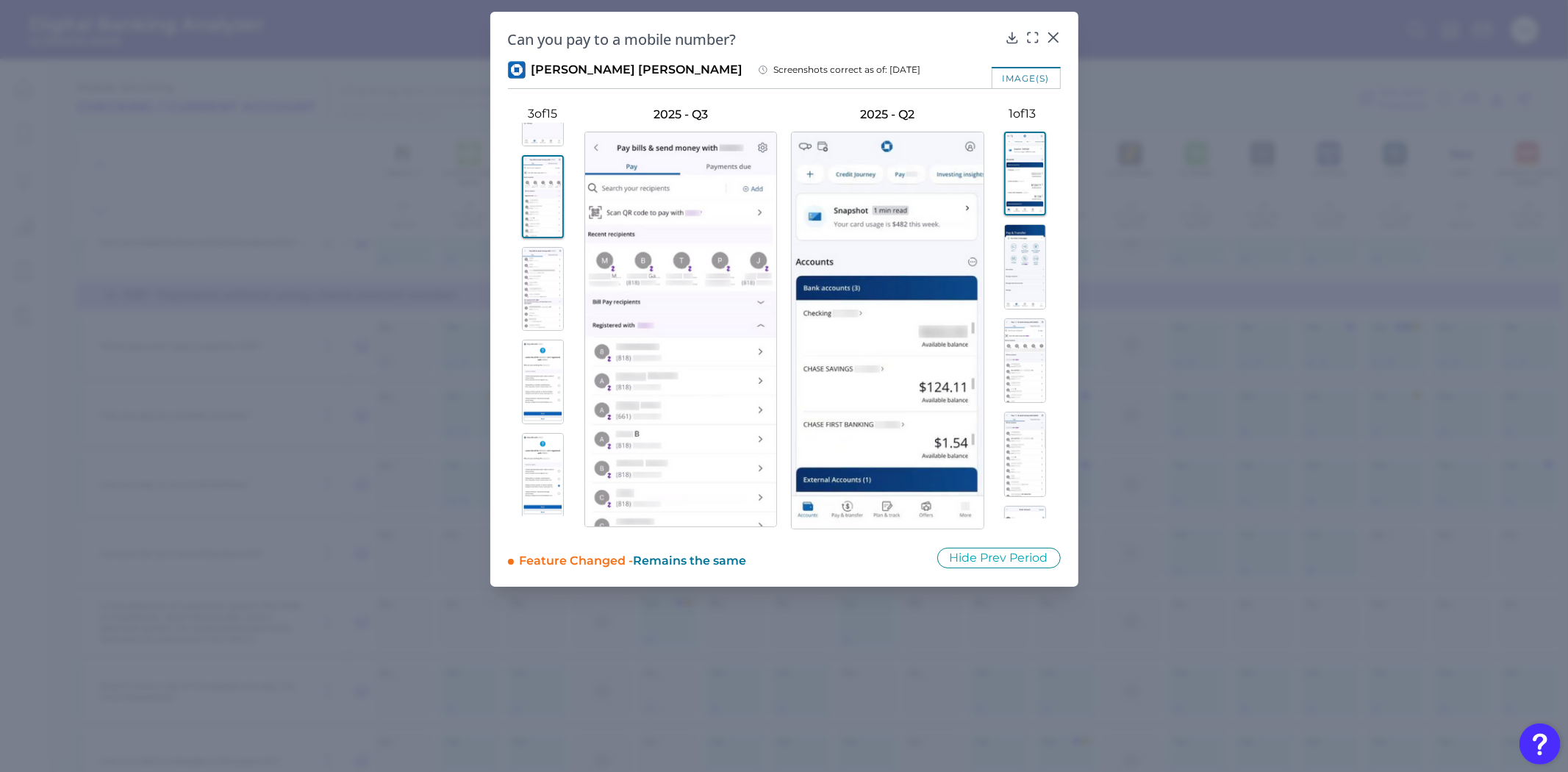
click at [535, 456] on img at bounding box center [543, 475] width 42 height 84
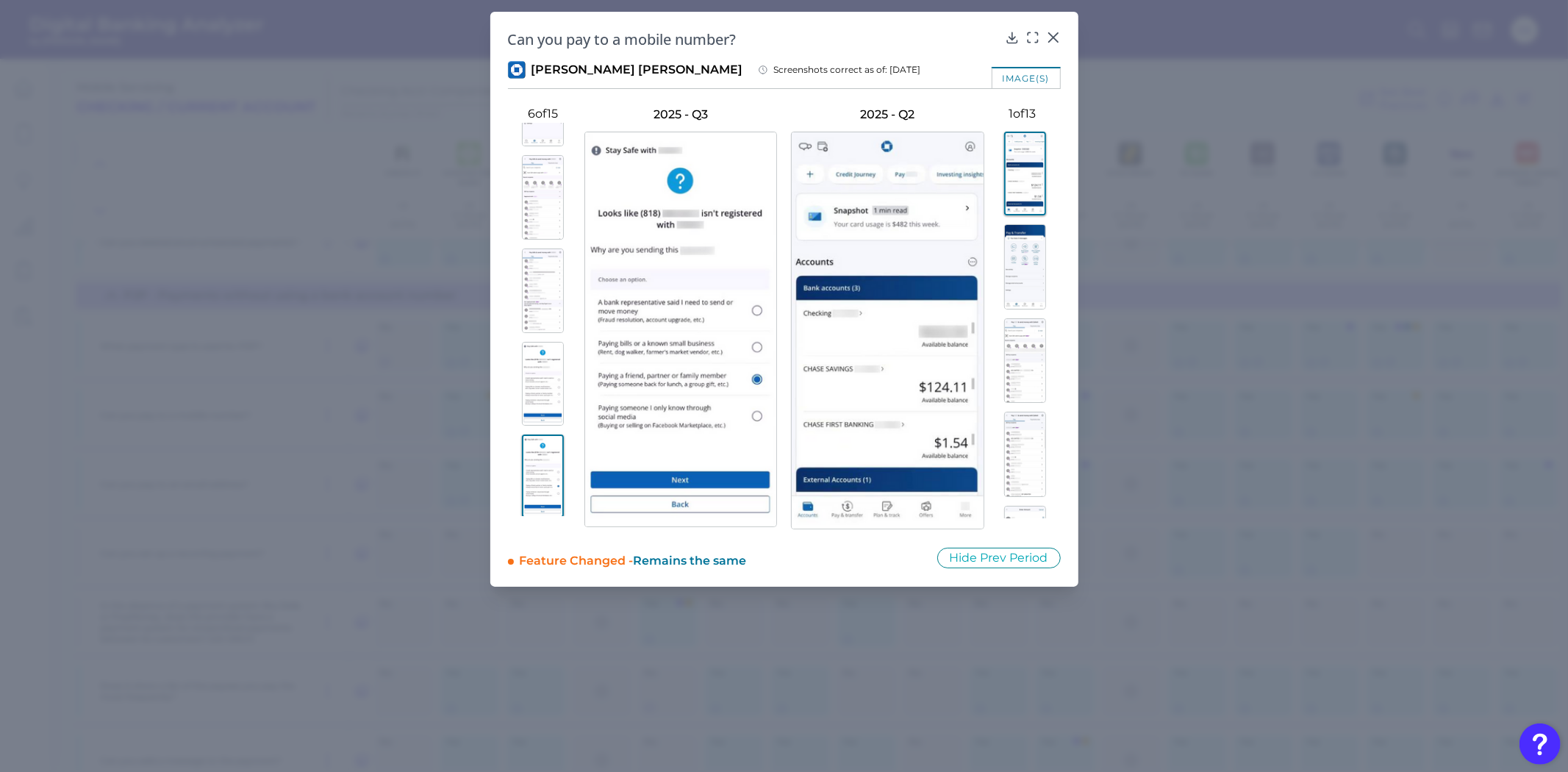
click at [532, 392] on img at bounding box center [543, 384] width 42 height 84
click at [529, 450] on img at bounding box center [543, 417] width 42 height 84
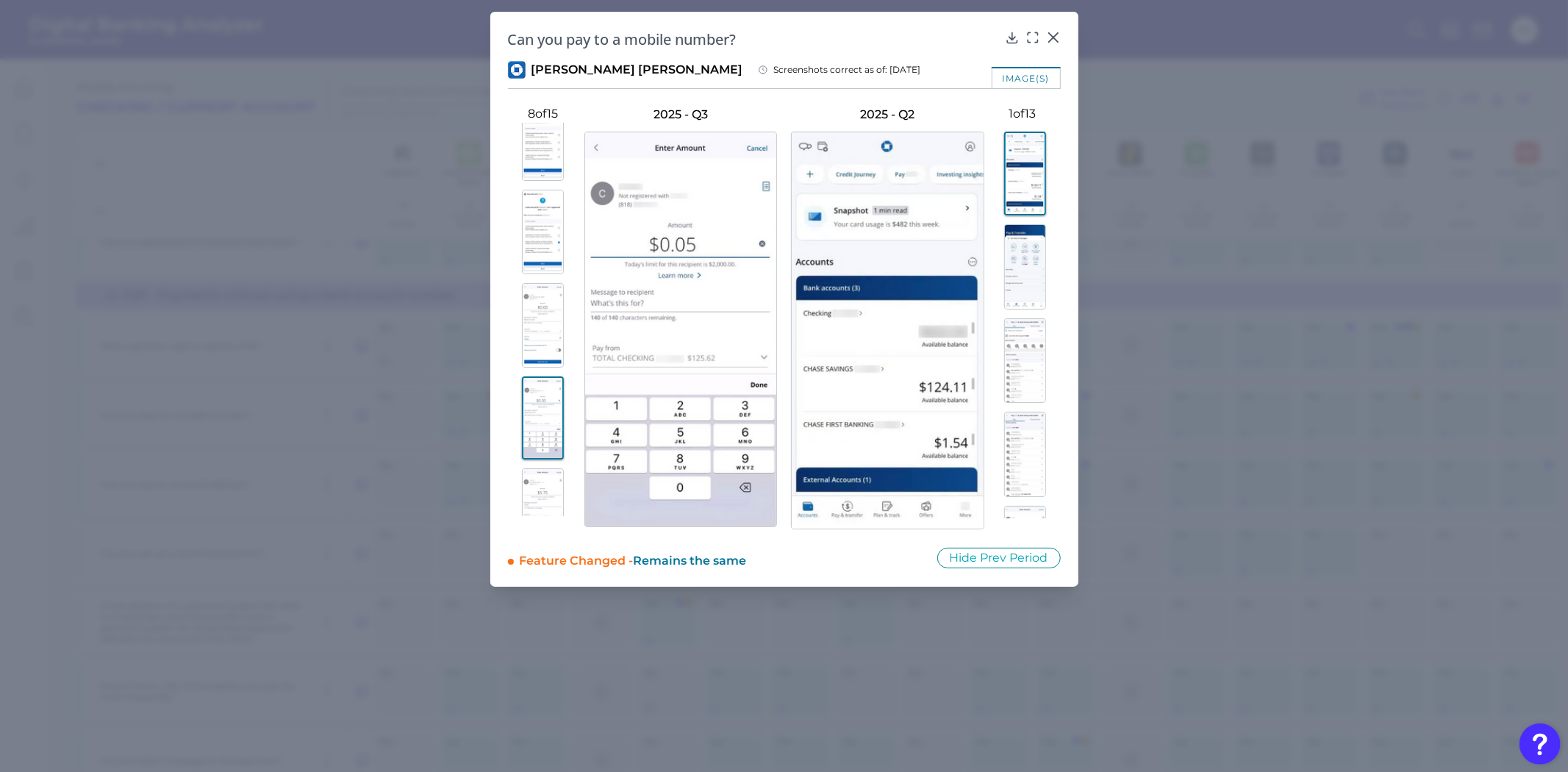
click at [529, 359] on img at bounding box center [543, 325] width 42 height 84
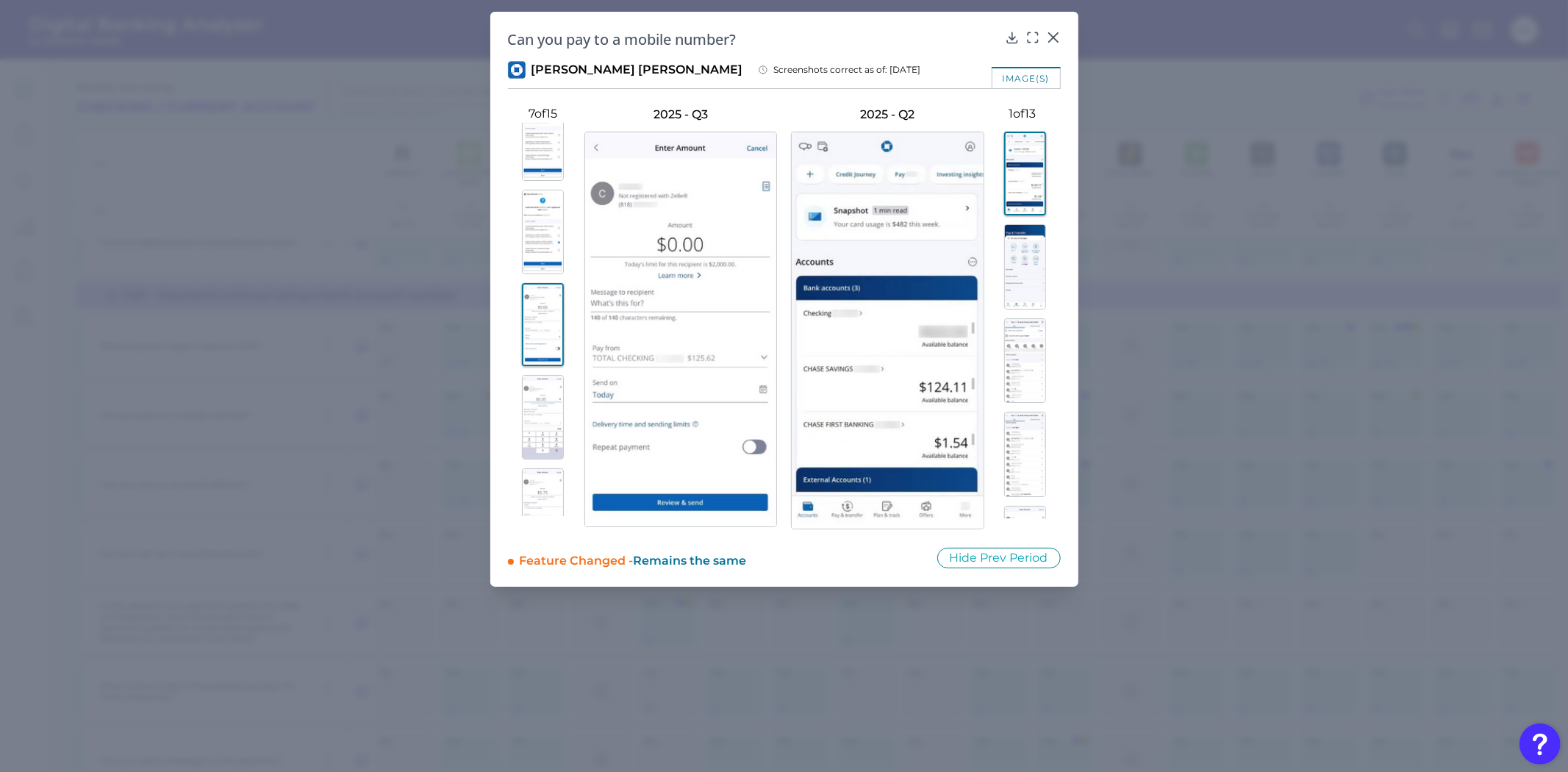
click at [539, 506] on img at bounding box center [543, 510] width 42 height 84
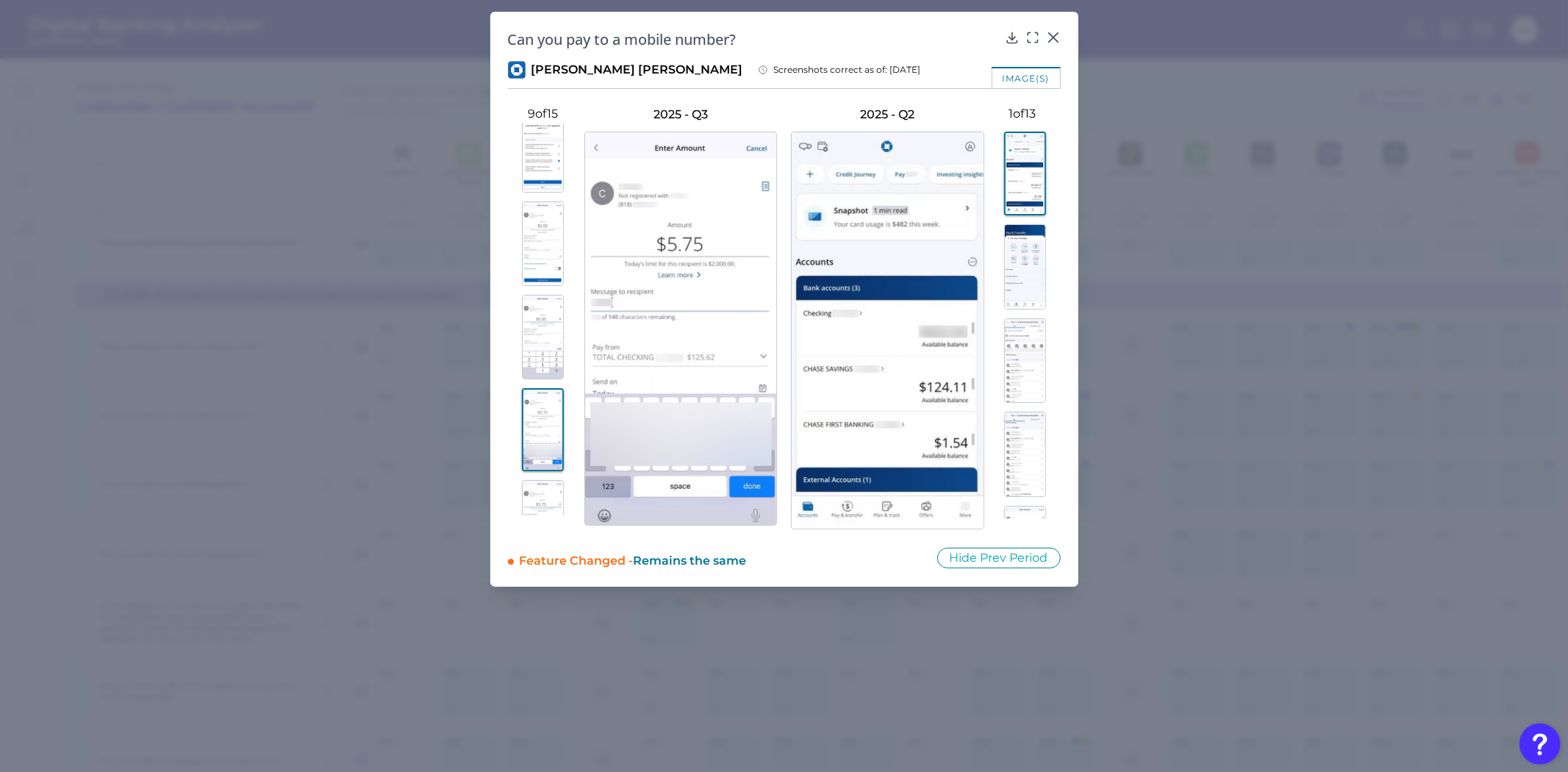
scroll to position [898, 0]
click at [538, 461] on img at bounding box center [543, 487] width 42 height 84
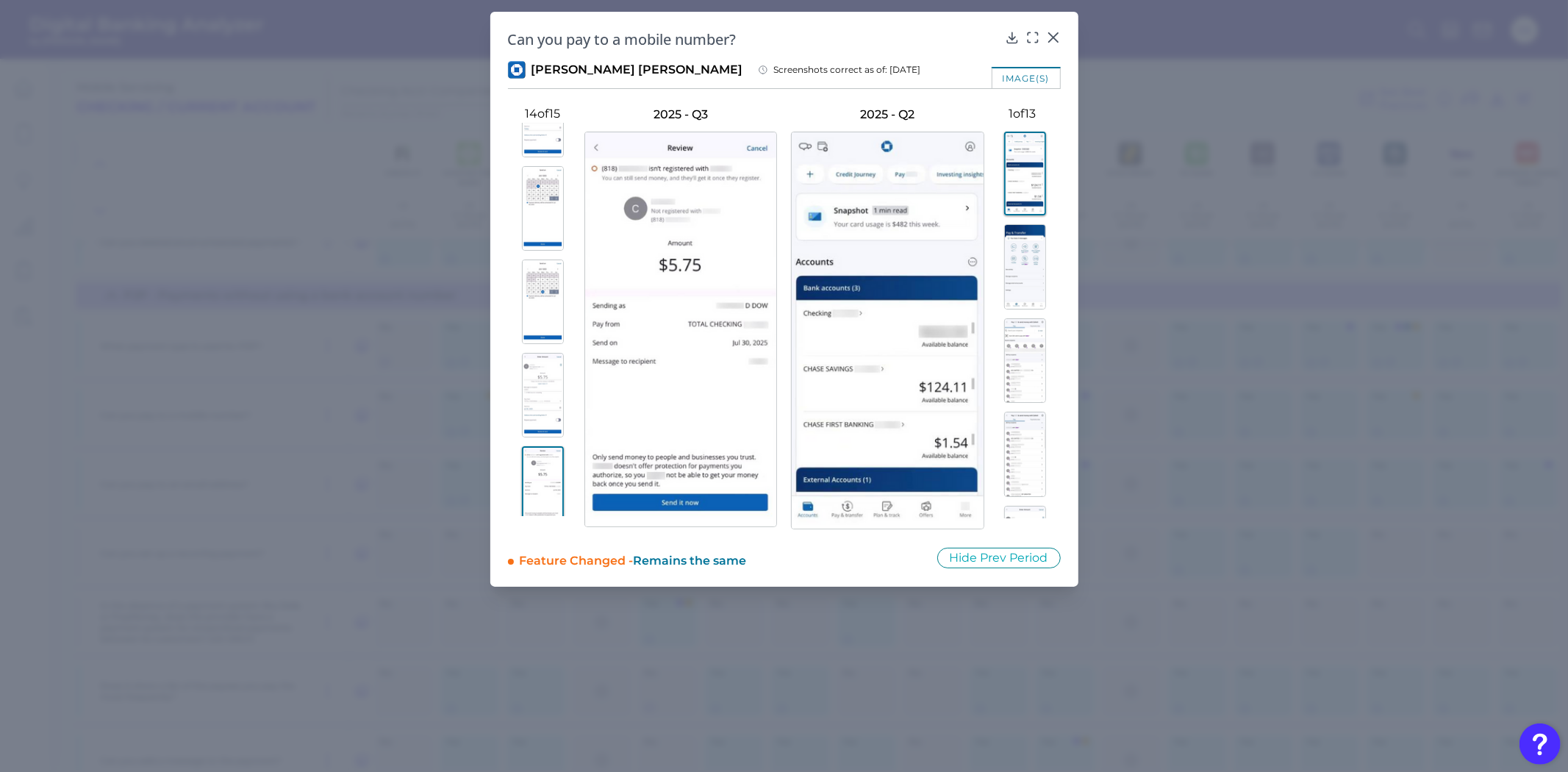
click at [551, 402] on img at bounding box center [543, 395] width 42 height 84
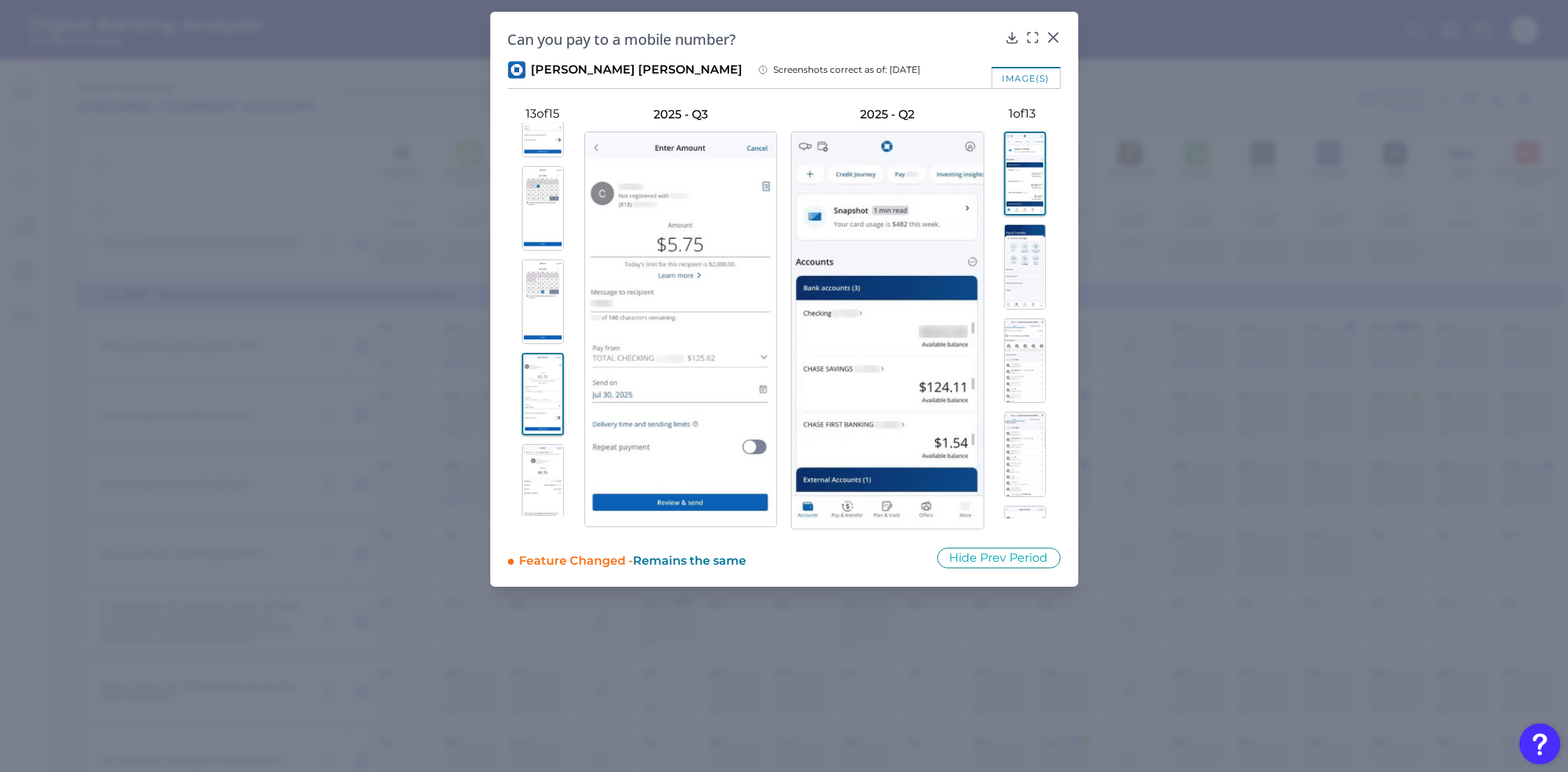
click at [550, 402] on img at bounding box center [543, 394] width 42 height 83
click at [537, 320] on img at bounding box center [543, 301] width 42 height 84
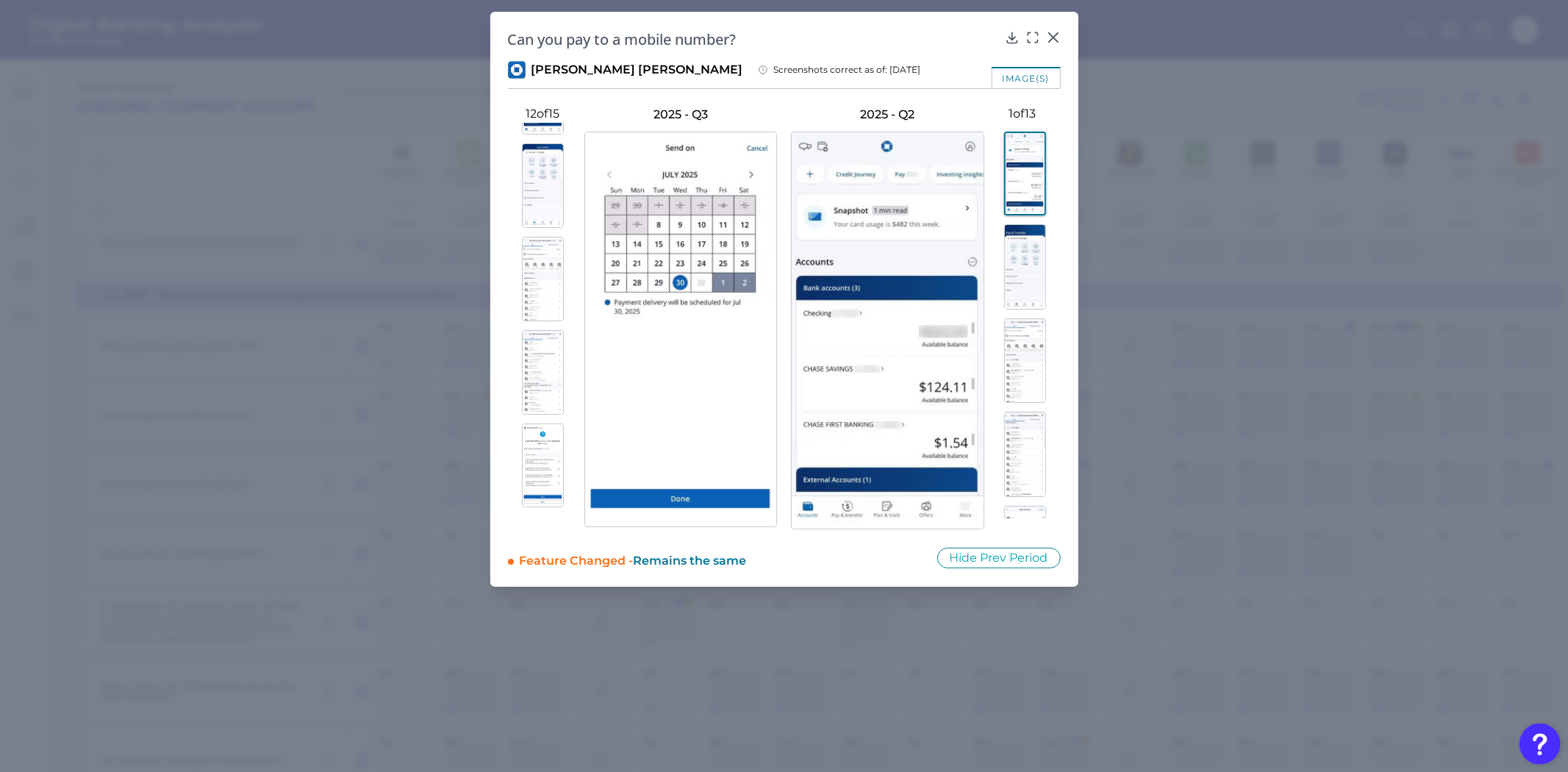
scroll to position [0, 0]
click at [540, 158] on img at bounding box center [543, 173] width 42 height 84
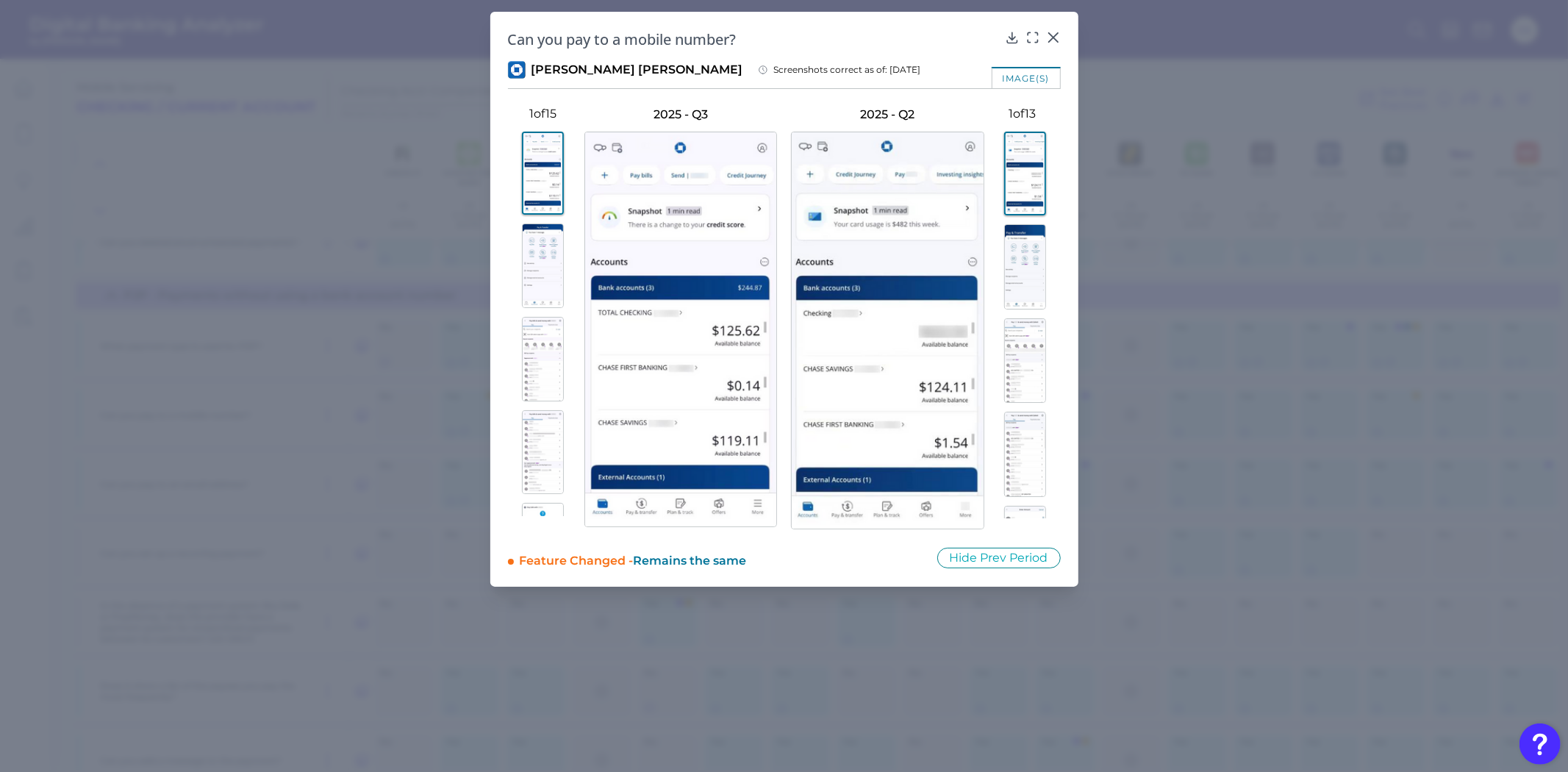
click at [533, 232] on img at bounding box center [543, 266] width 42 height 84
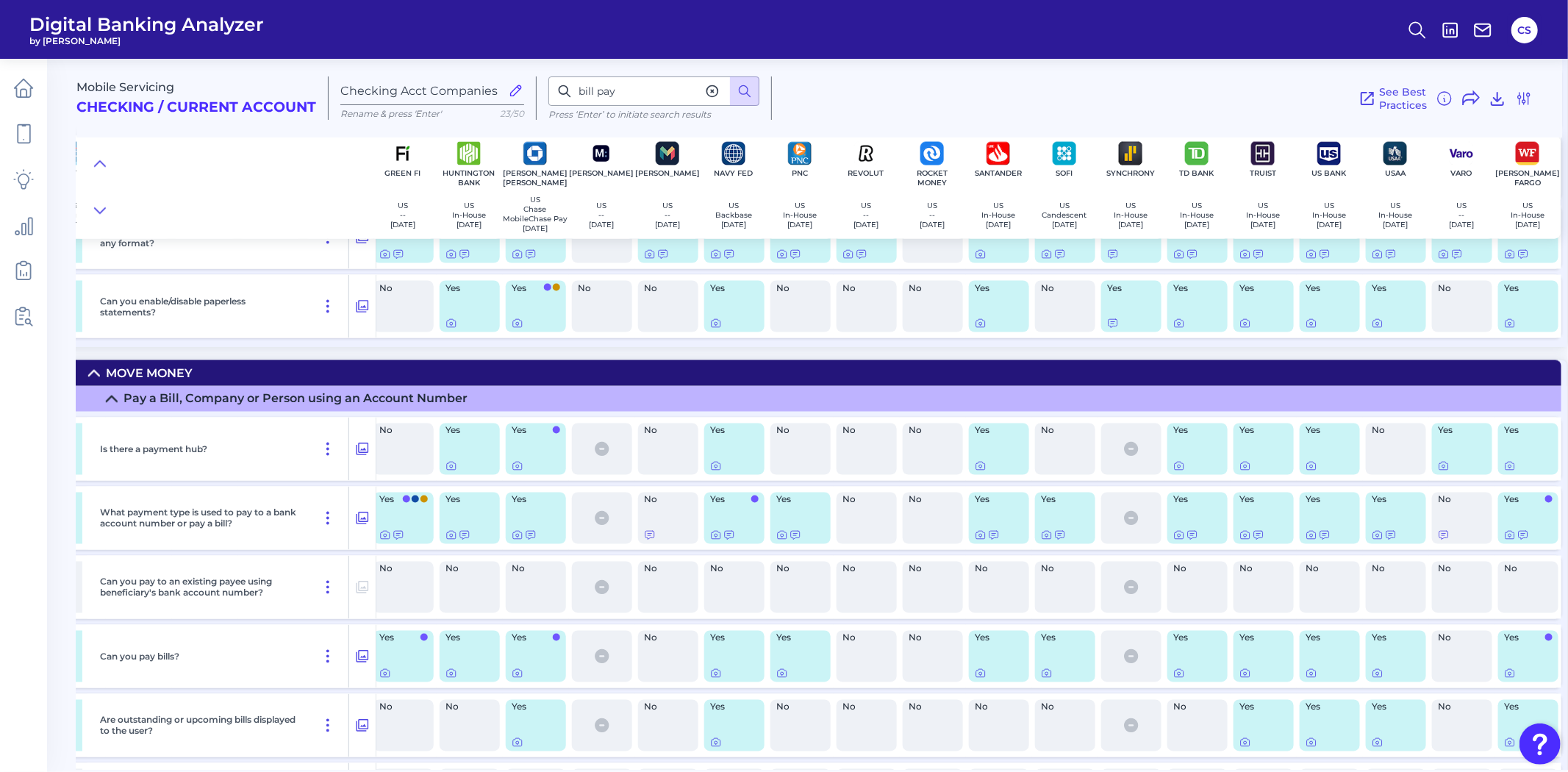
scroll to position [6781, 805]
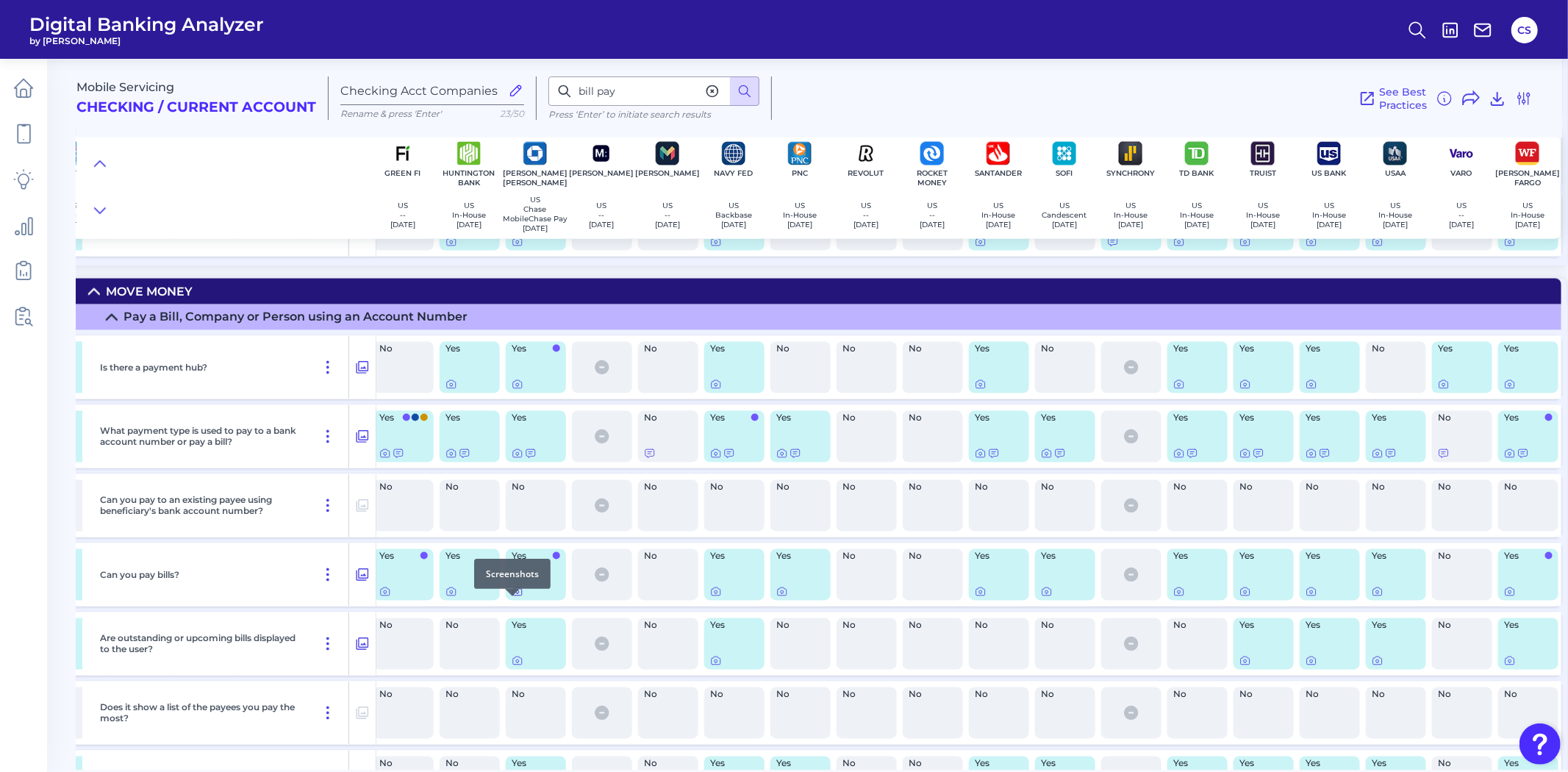
click at [513, 598] on icon at bounding box center [518, 592] width 12 height 12
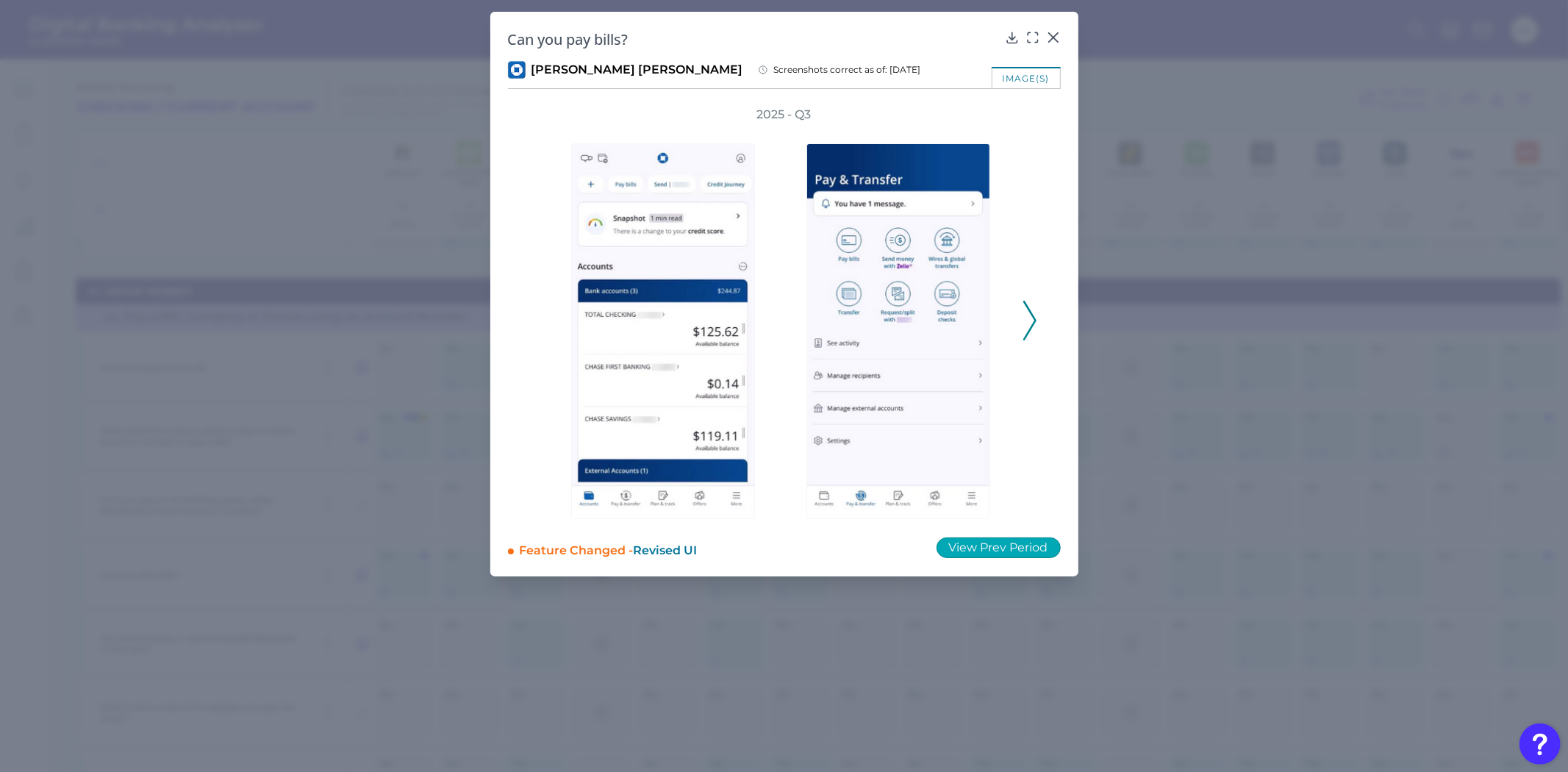
click at [973, 546] on button "View Prev Period" at bounding box center [999, 547] width 125 height 20
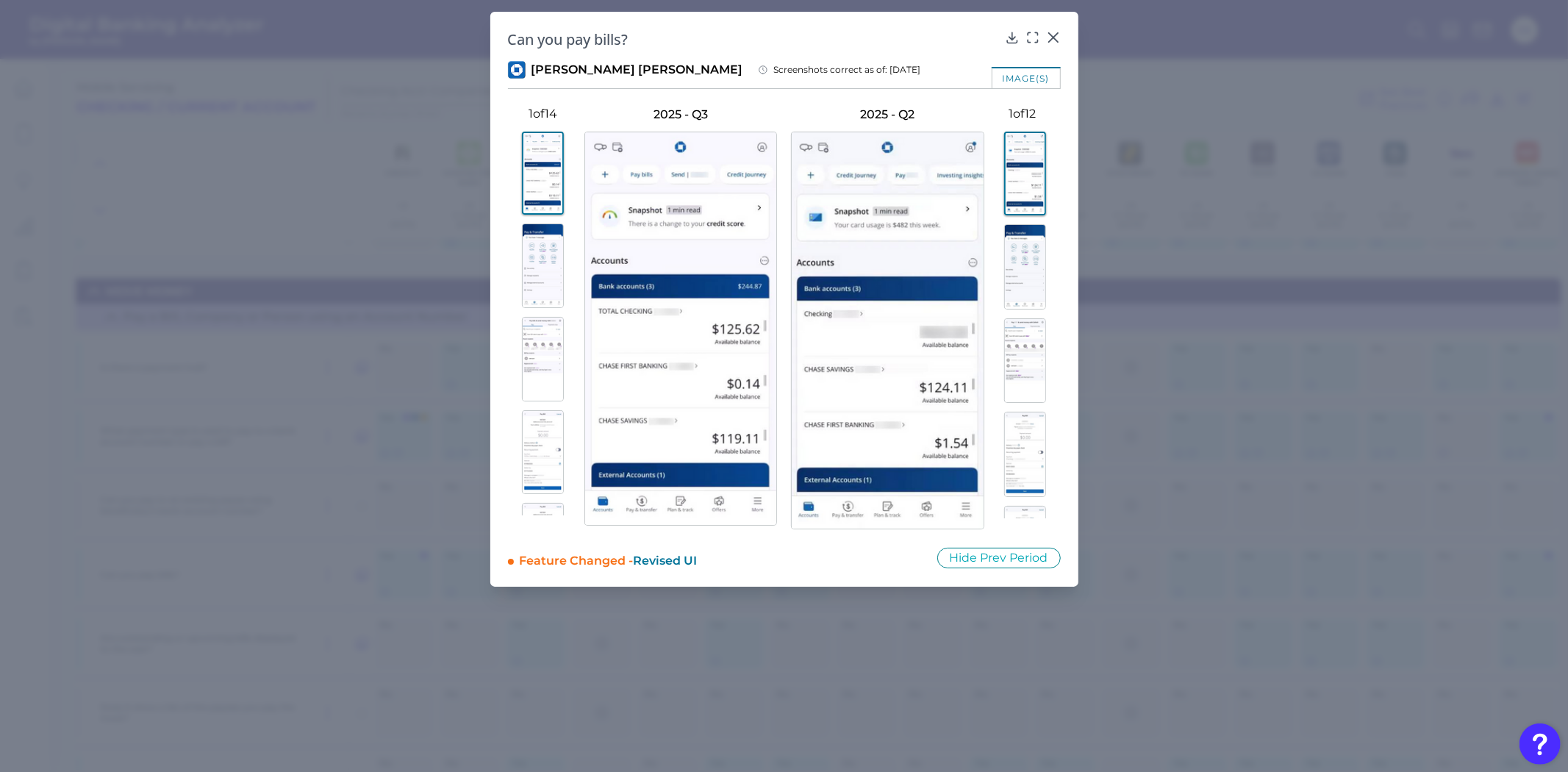
click at [533, 247] on img at bounding box center [543, 266] width 42 height 84
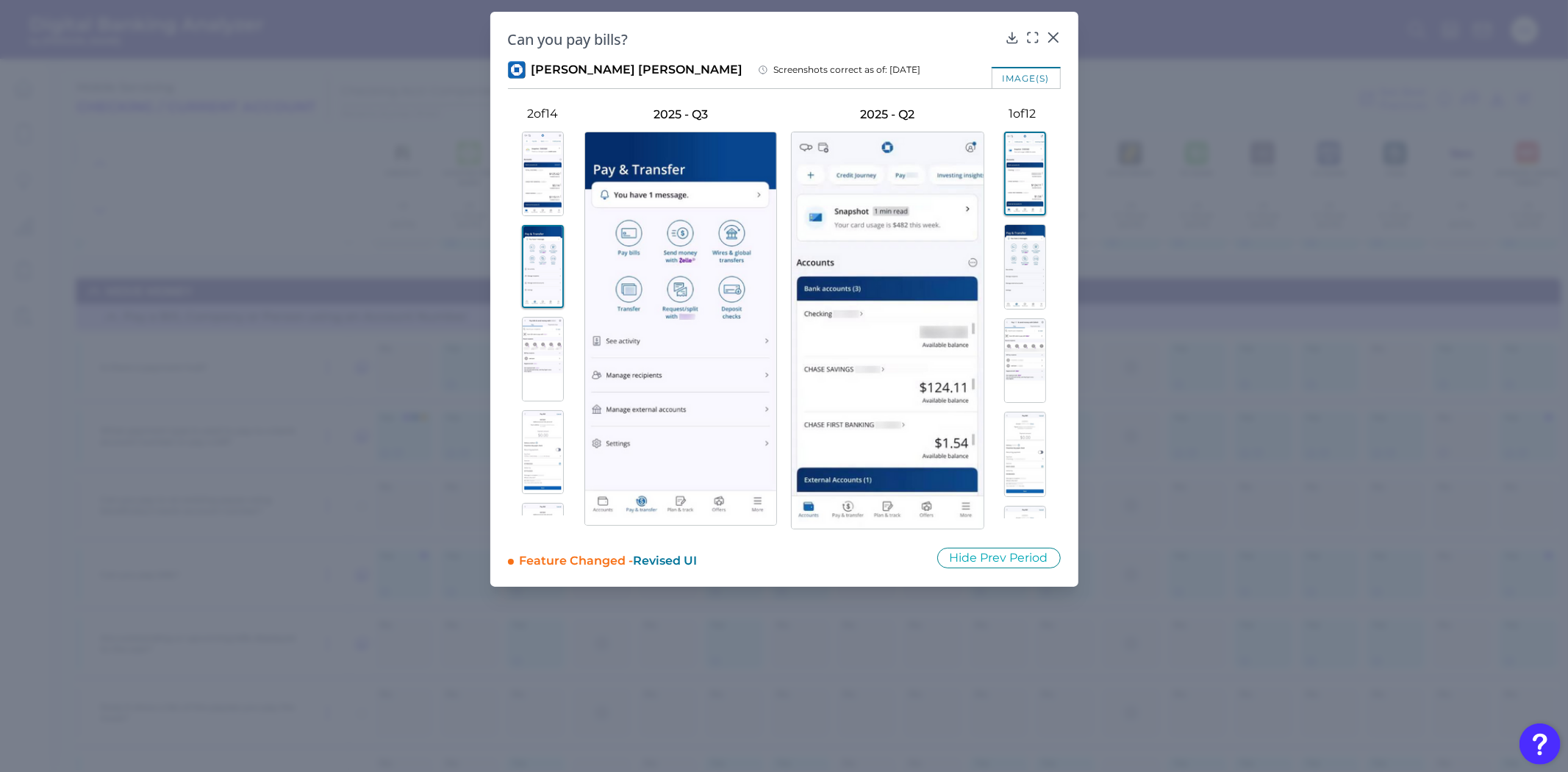
click at [550, 311] on div at bounding box center [544, 319] width 71 height 392
click at [531, 182] on img at bounding box center [543, 173] width 42 height 84
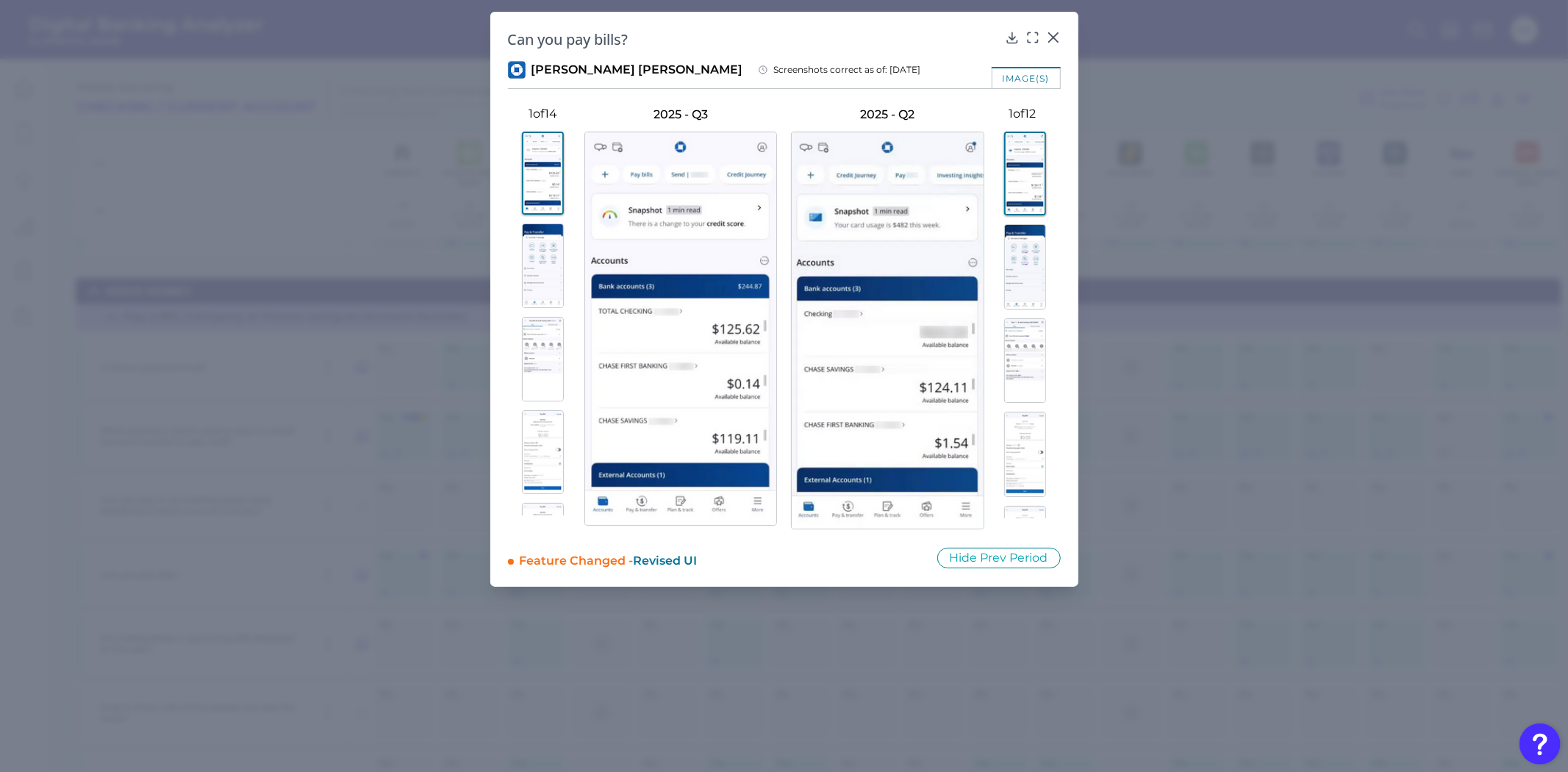
click at [532, 265] on img at bounding box center [543, 266] width 42 height 84
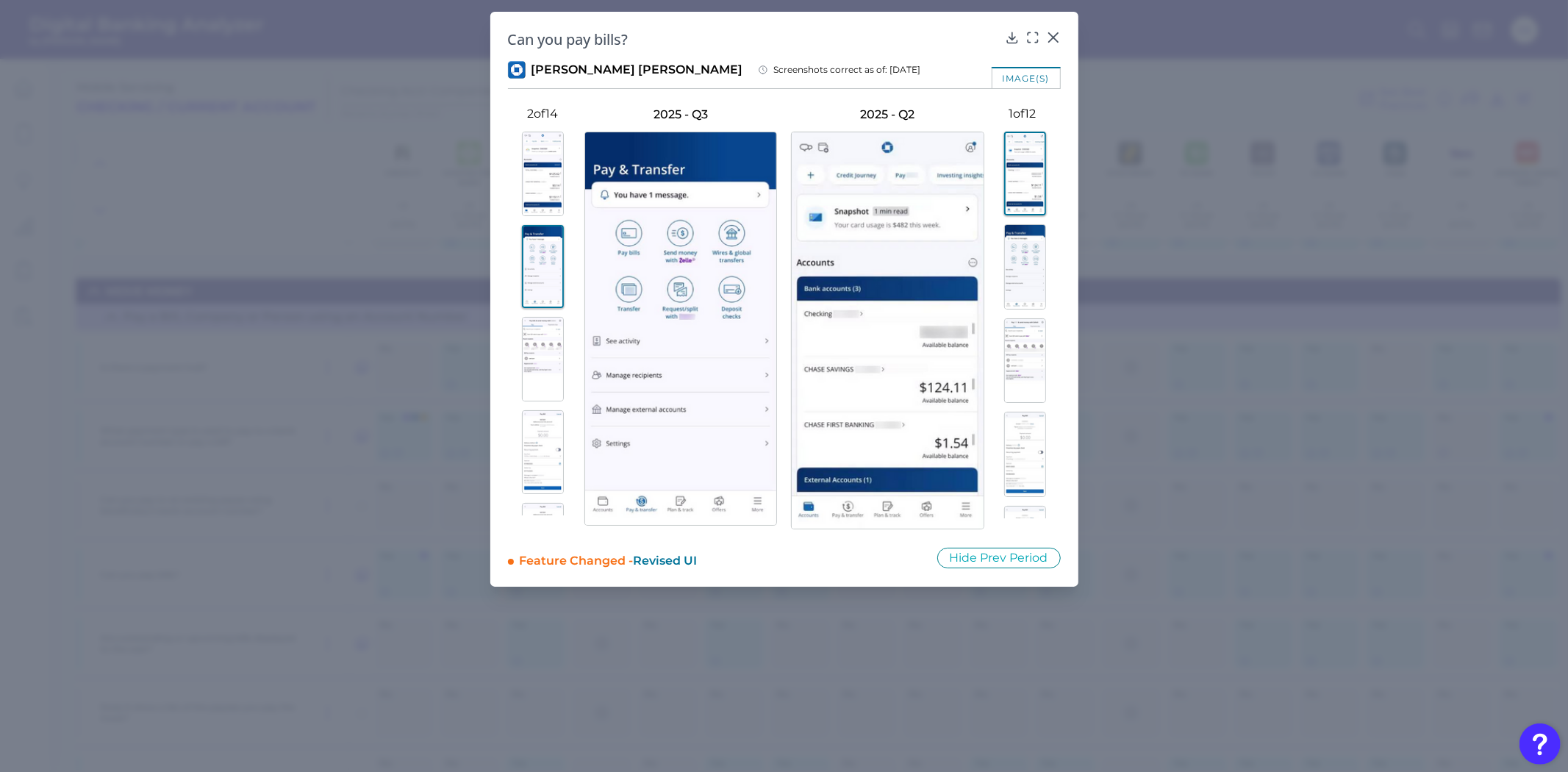
click at [530, 355] on img at bounding box center [543, 359] width 42 height 84
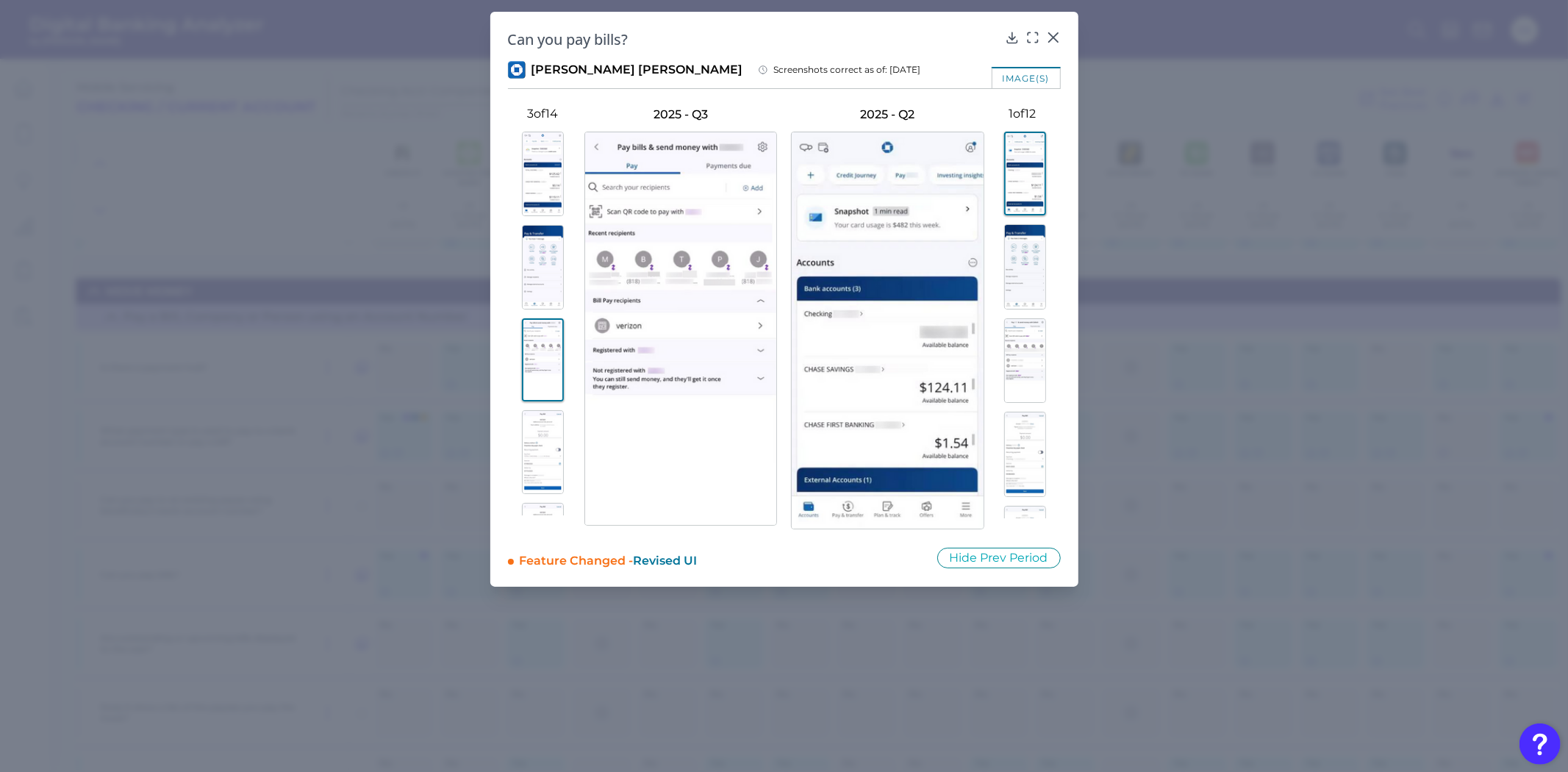
click at [539, 465] on img at bounding box center [543, 452] width 42 height 84
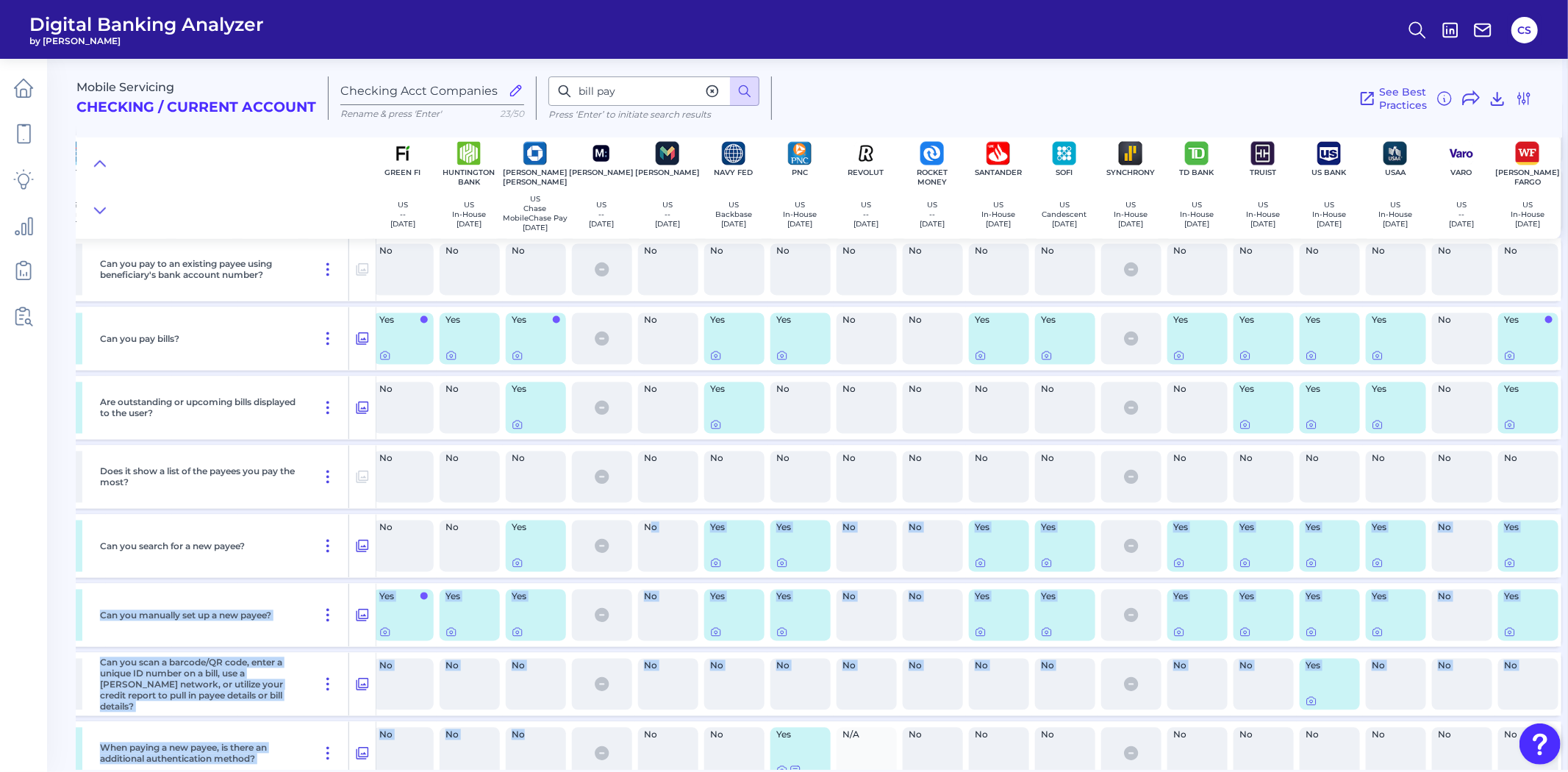
click at [520, 768] on div "Mobile Servicing Checking / Current Account Checking Acct Companies Rename & pr…" at bounding box center [822, 409] width 1491 height 722
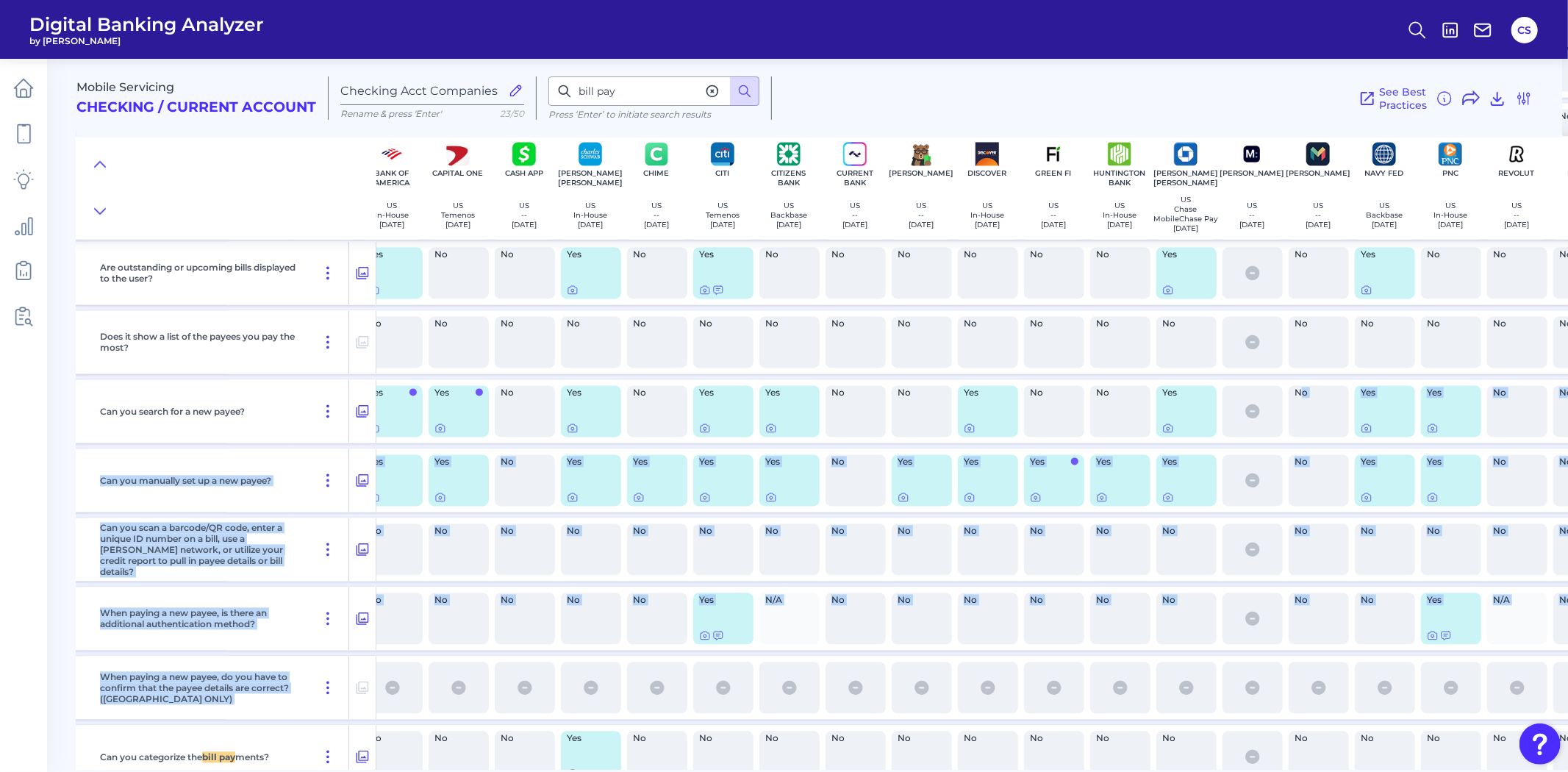
scroll to position [6826, 150]
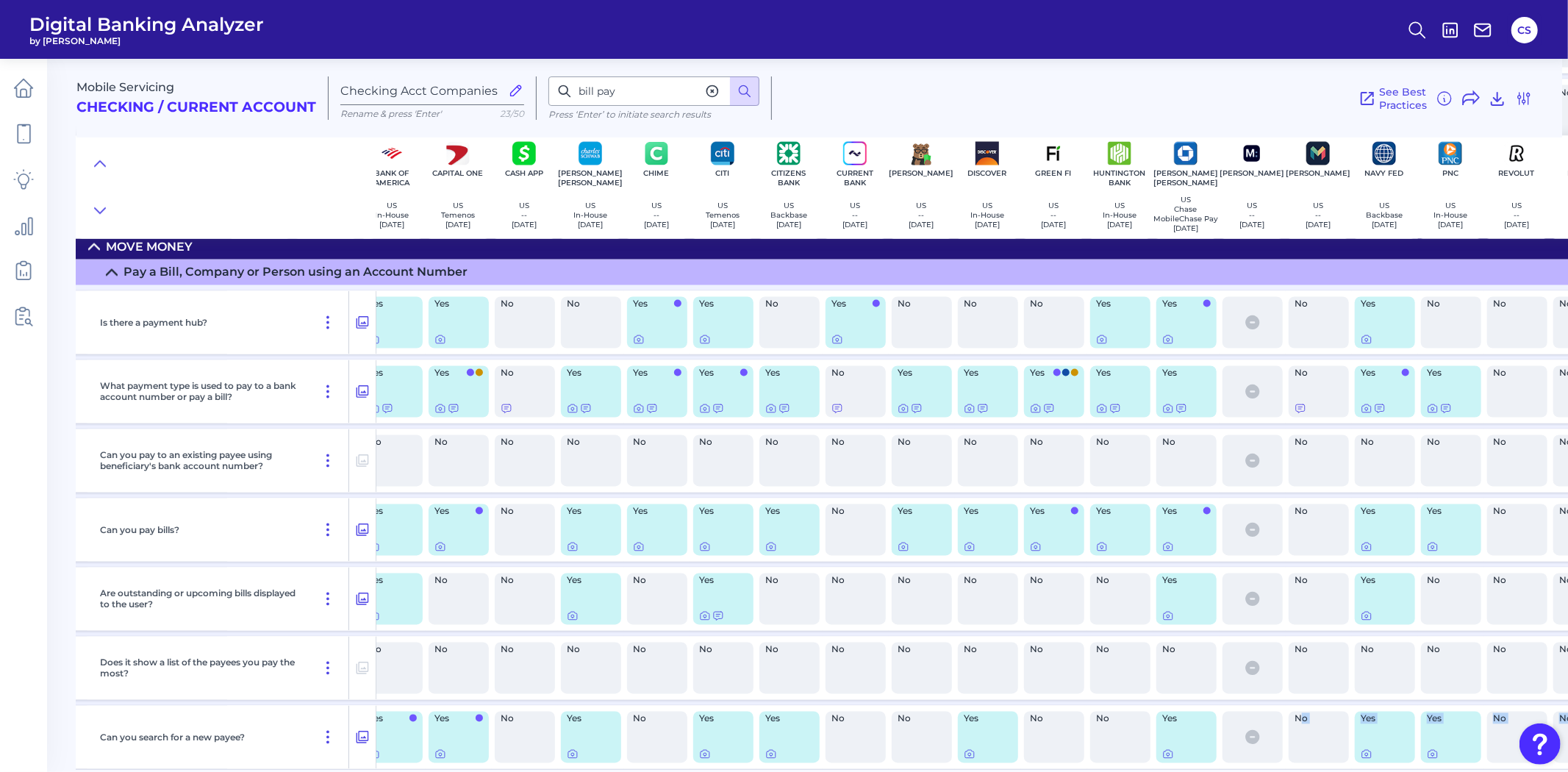
click at [68, 231] on main "Mobile Servicing Checking / Current Account Checking Acct Companies Rename & pr…" at bounding box center [784, 386] width 1568 height 772
